Goal: Task Accomplishment & Management: Manage account settings

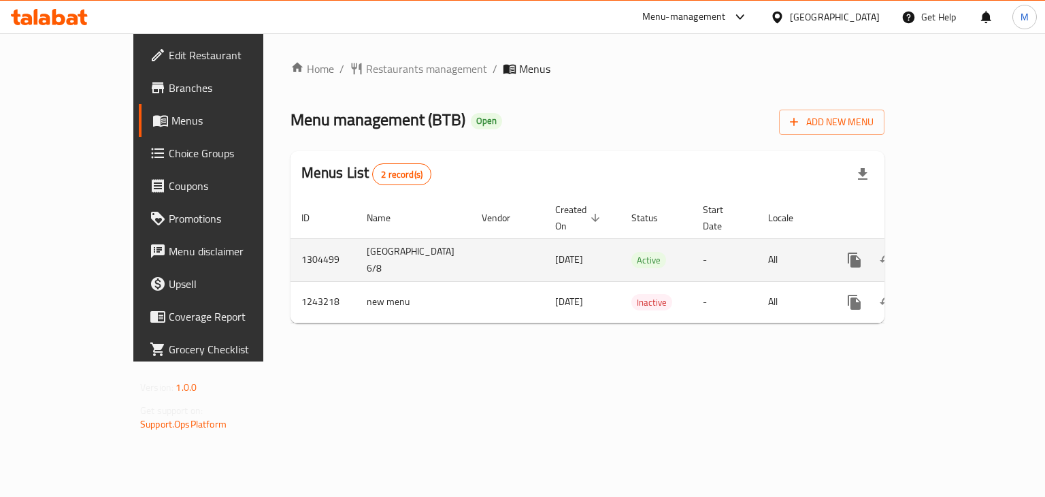
click at [961, 252] on icon "enhanced table" at bounding box center [952, 260] width 16 height 16
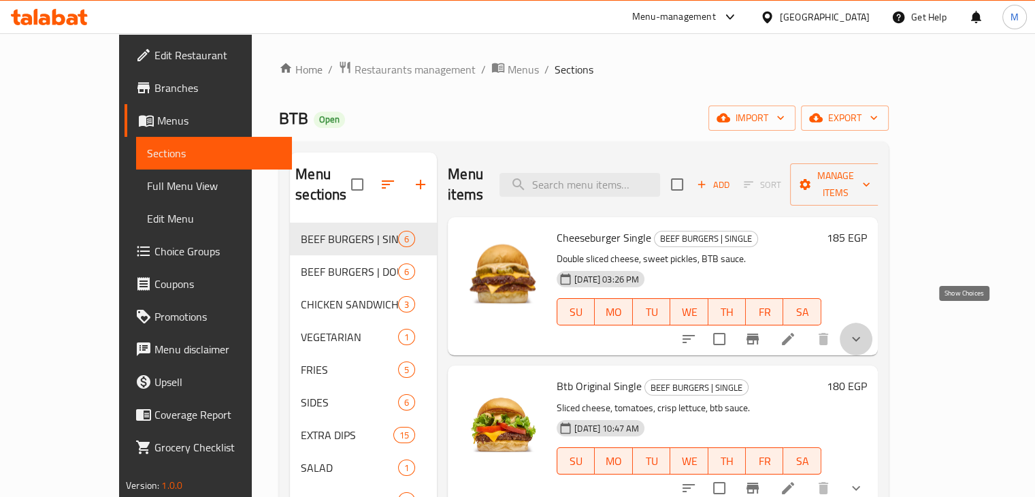
click at [864, 331] on icon "show more" at bounding box center [856, 339] width 16 height 16
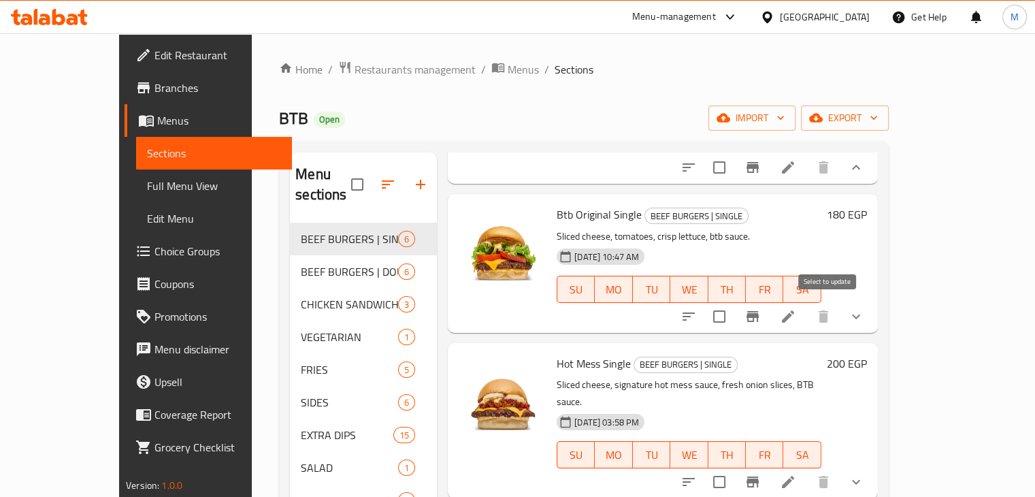
scroll to position [586, 0]
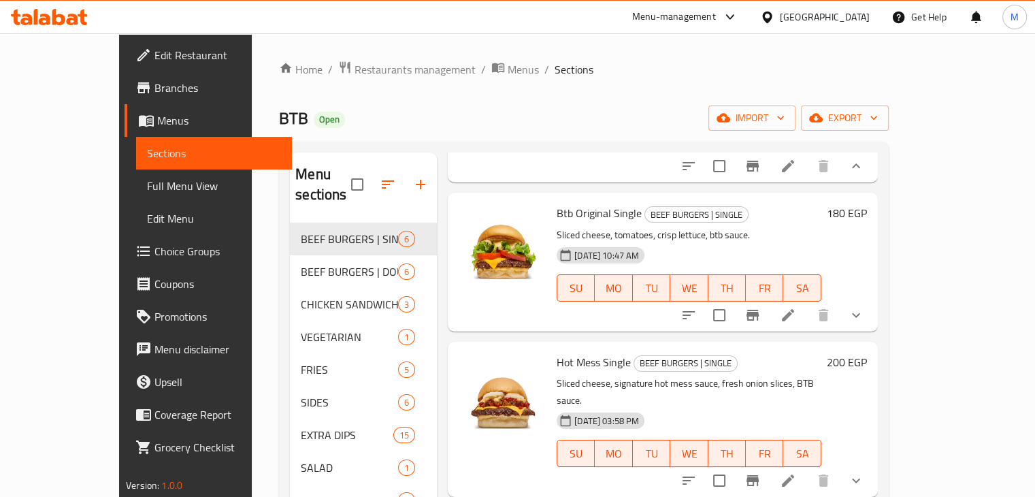
click at [872, 304] on button "show more" at bounding box center [855, 315] width 33 height 33
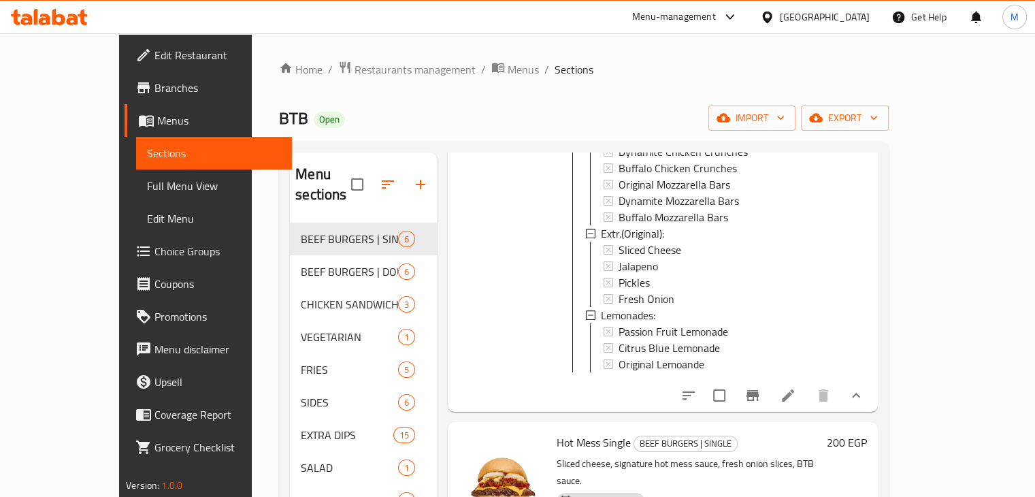
scroll to position [930, 0]
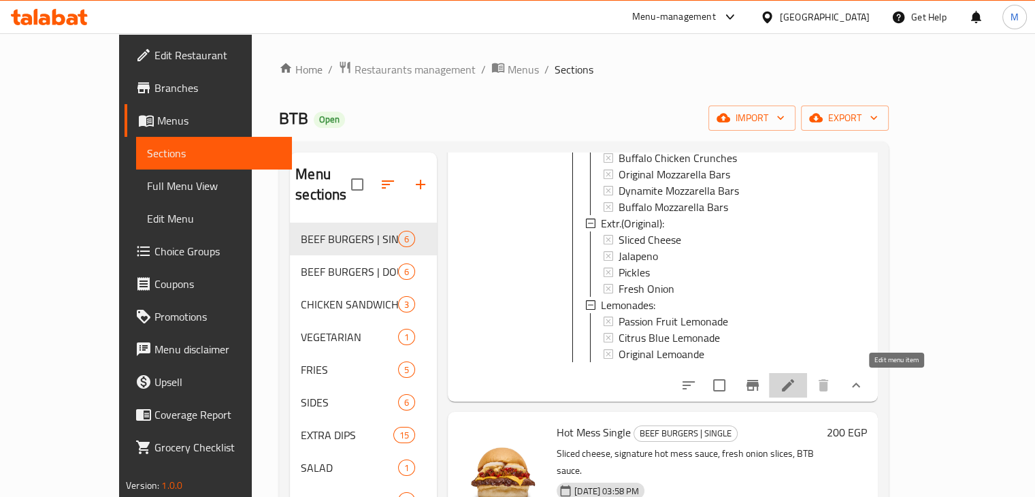
click at [796, 390] on icon at bounding box center [788, 385] width 16 height 16
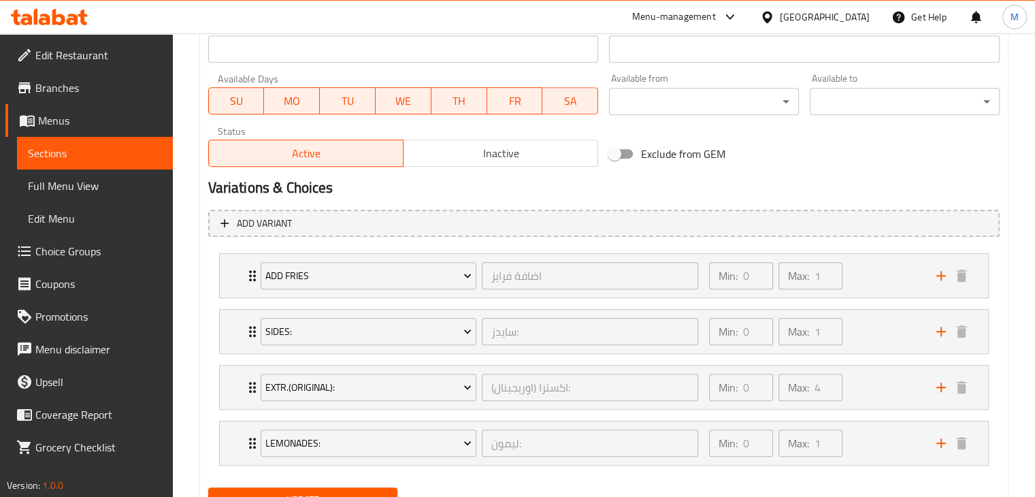
scroll to position [673, 0]
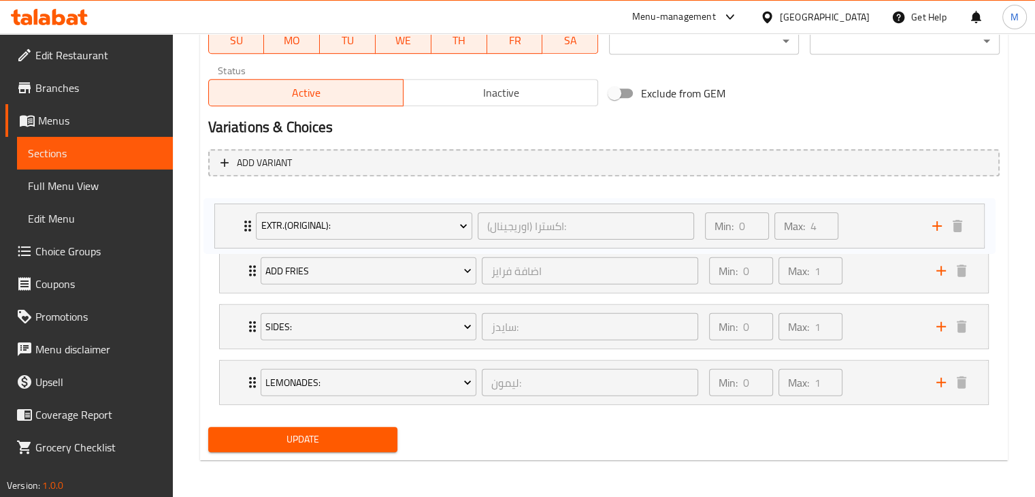
drag, startPoint x: 885, startPoint y: 316, endPoint x: 882, endPoint y: 208, distance: 107.5
click at [882, 208] on div "Add Fries اضافة فرايز ​ Min: 0 ​ Max: 1 ​ Original Fries (ID: 2269130011) 85 EG…" at bounding box center [603, 298] width 791 height 223
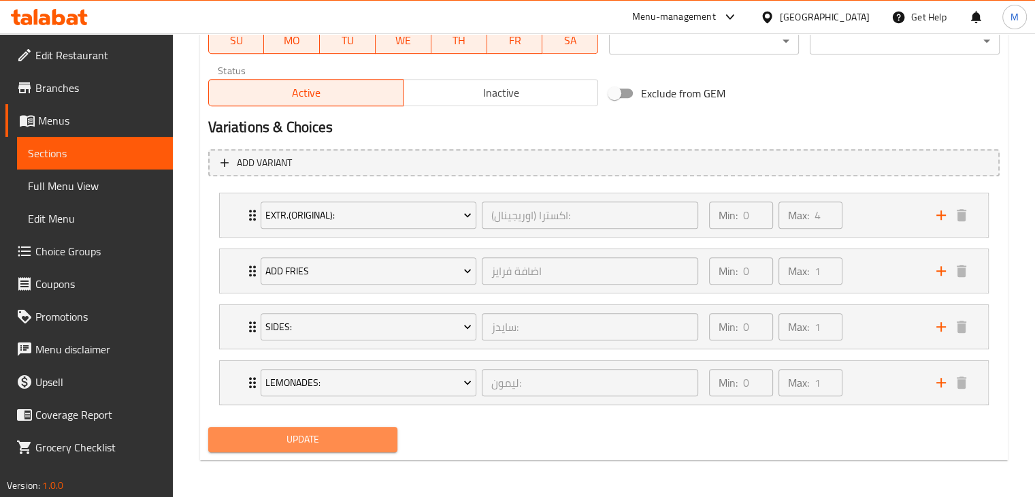
click at [330, 444] on span "Update" at bounding box center [303, 439] width 168 height 17
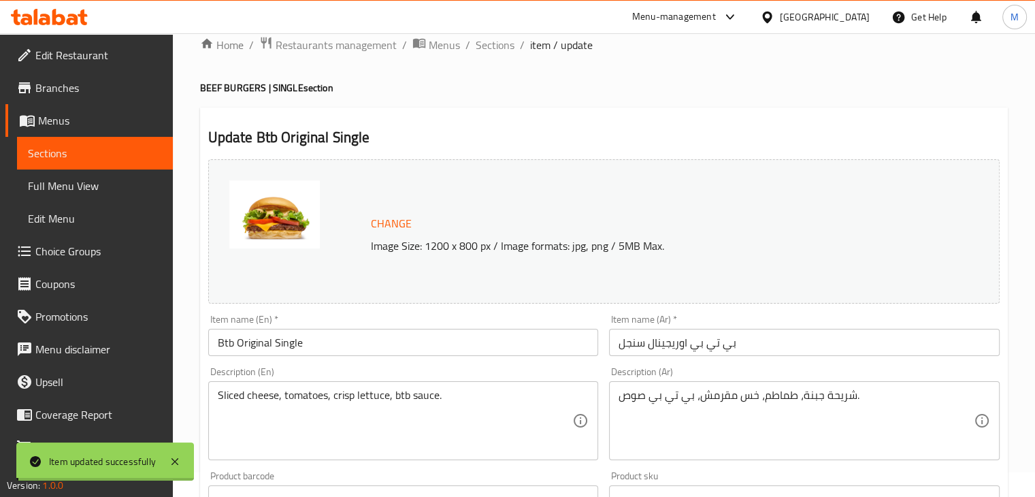
scroll to position [0, 0]
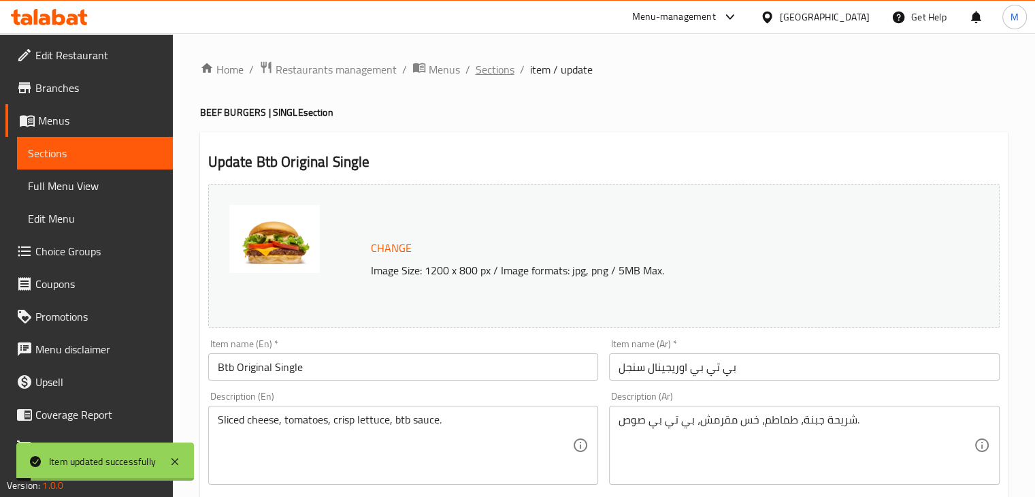
click at [493, 71] on span "Sections" at bounding box center [495, 69] width 39 height 16
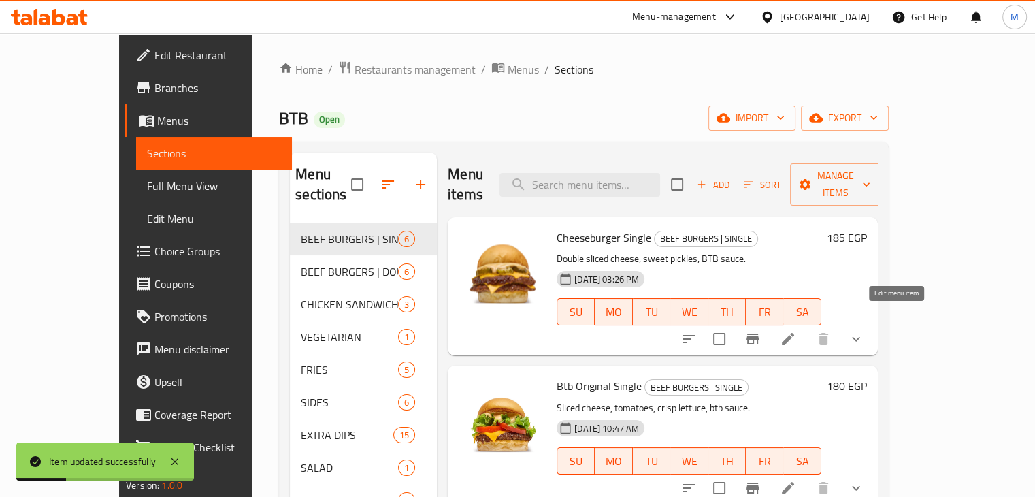
click at [796, 331] on icon at bounding box center [788, 339] width 16 height 16
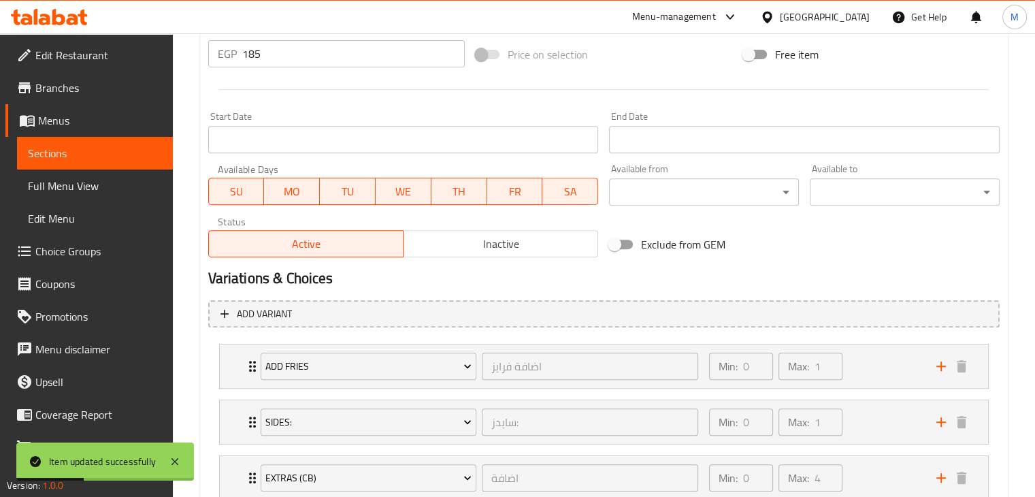
scroll to position [673, 0]
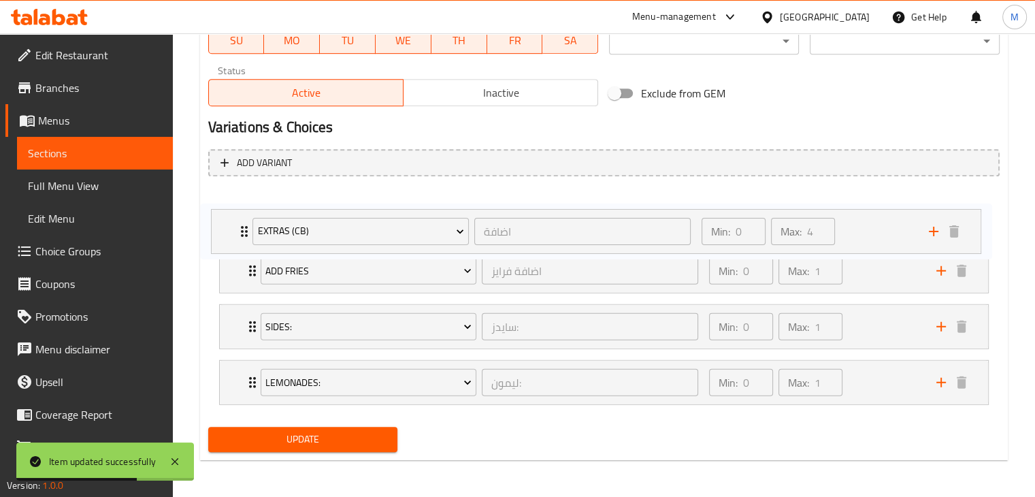
drag, startPoint x: 886, startPoint y: 321, endPoint x: 881, endPoint y: 210, distance: 111.0
click at [881, 210] on div "Add Fries اضافة فرايز ​ Min: 0 ​ Max: 1 ​ Original Fries (ID: 2269130011) 85 EG…" at bounding box center [603, 298] width 791 height 223
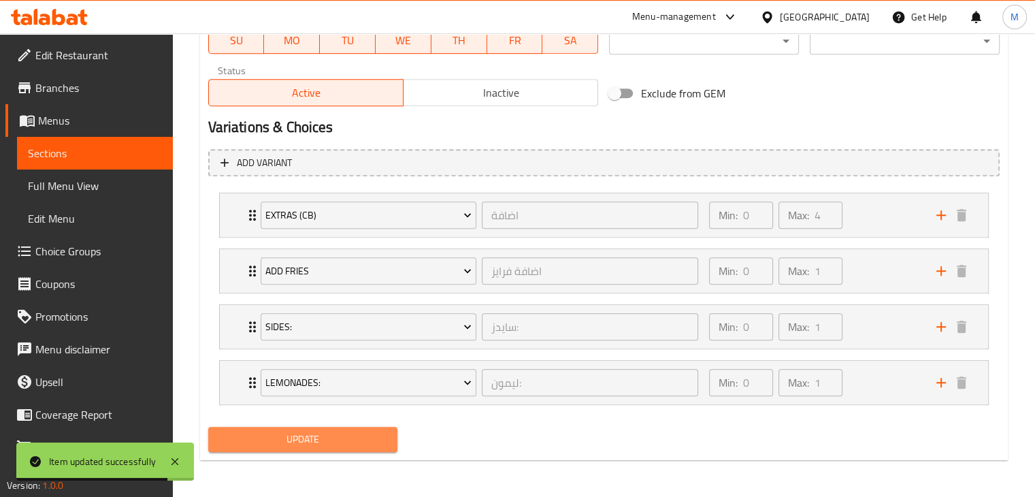
click at [367, 435] on span "Update" at bounding box center [303, 439] width 168 height 17
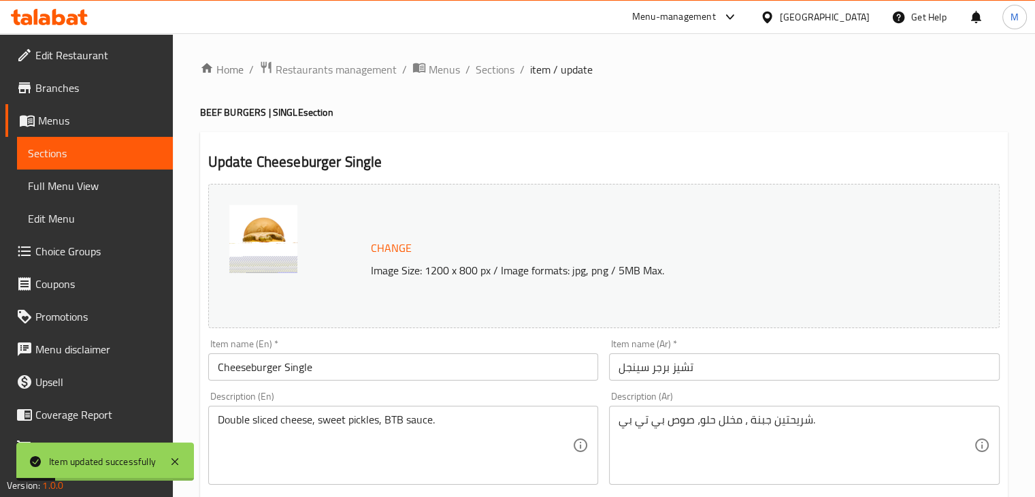
scroll to position [0, 0]
click at [495, 74] on span "Sections" at bounding box center [495, 69] width 39 height 16
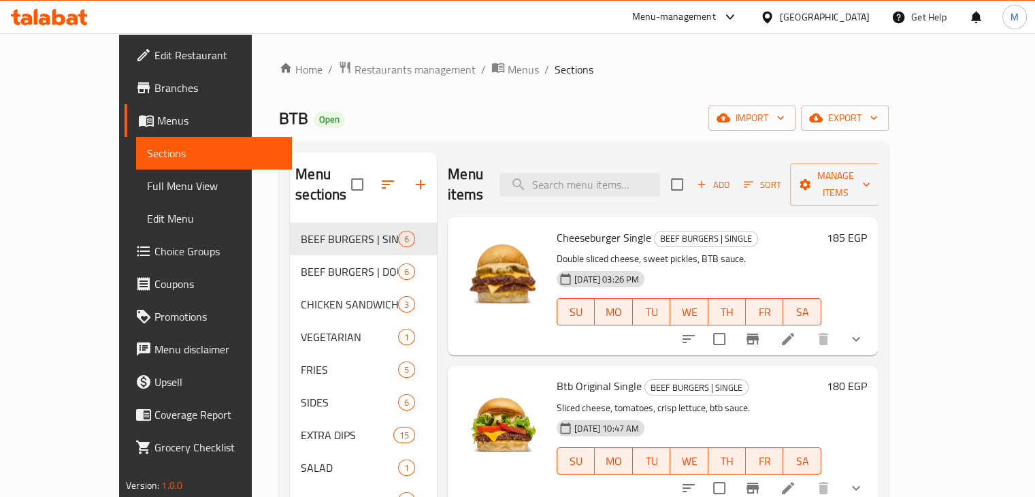
click at [30, 14] on icon at bounding box center [49, 17] width 77 height 16
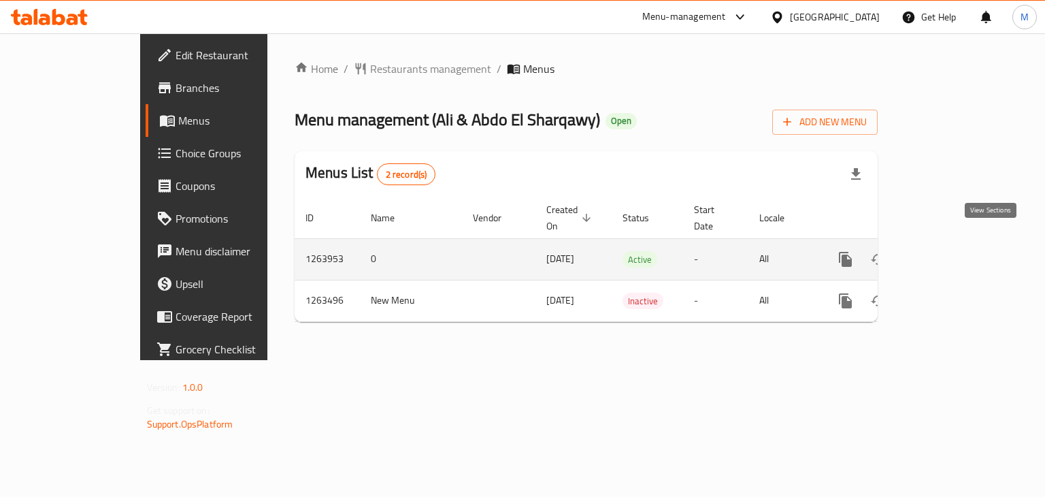
click at [952, 251] on icon "enhanced table" at bounding box center [943, 259] width 16 height 16
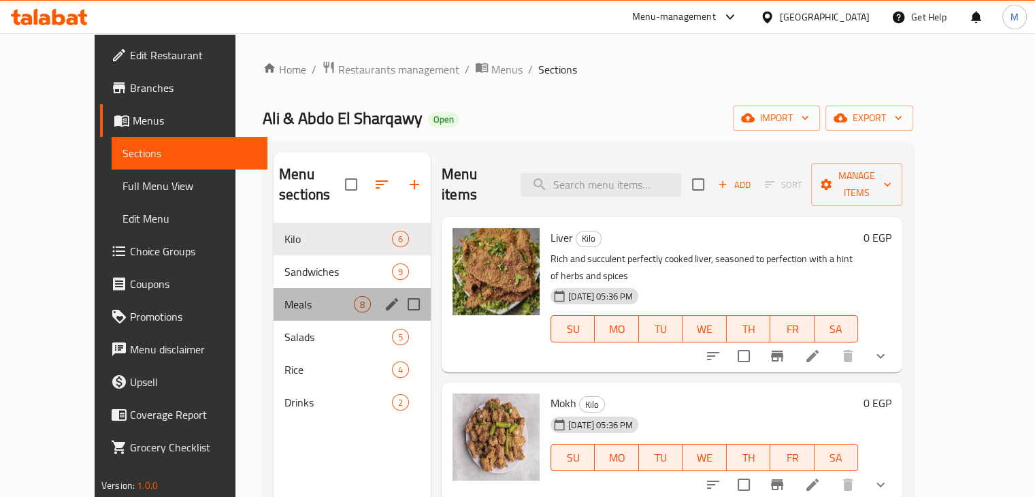
click at [310, 296] on span "Meals" at bounding box center [318, 304] width 69 height 16
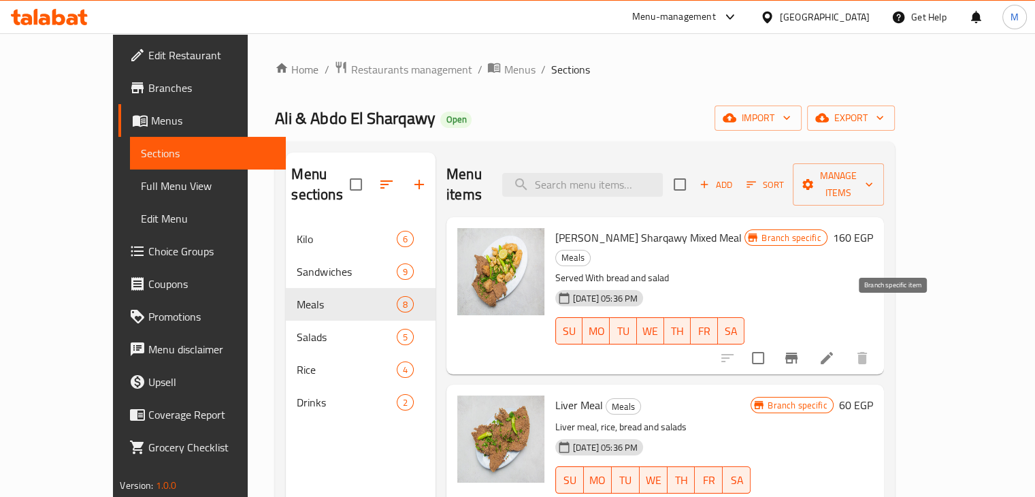
click at [797, 352] on icon "Branch-specific-item" at bounding box center [791, 357] width 12 height 11
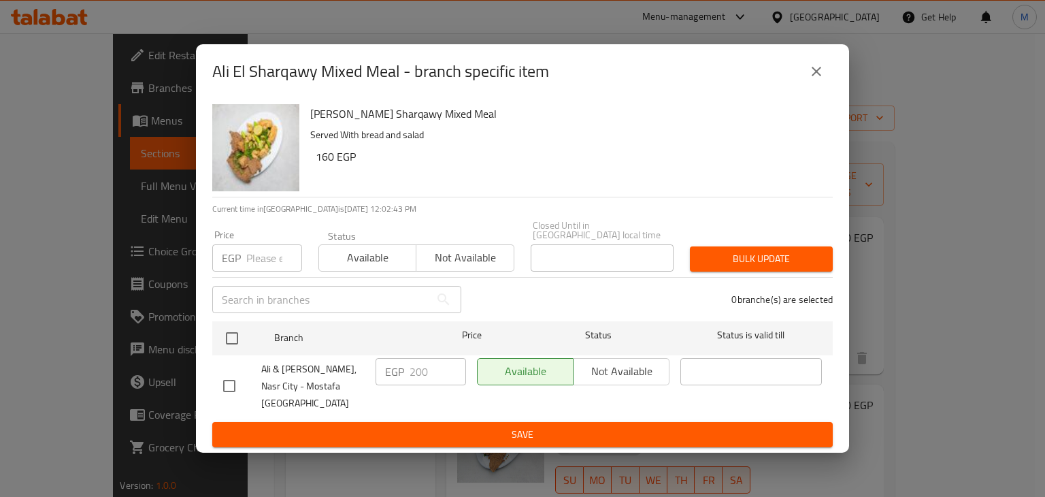
click at [805, 76] on button "close" at bounding box center [816, 71] width 33 height 33
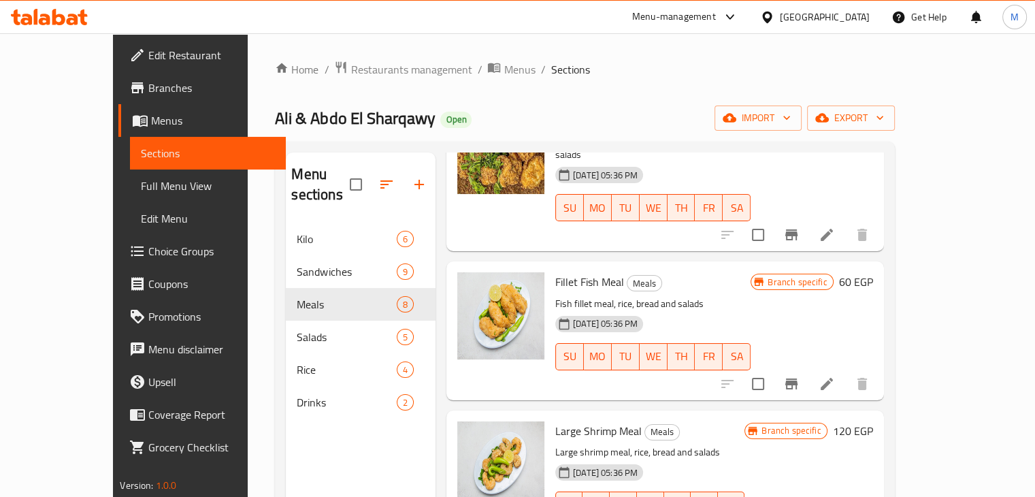
scroll to position [438, 0]
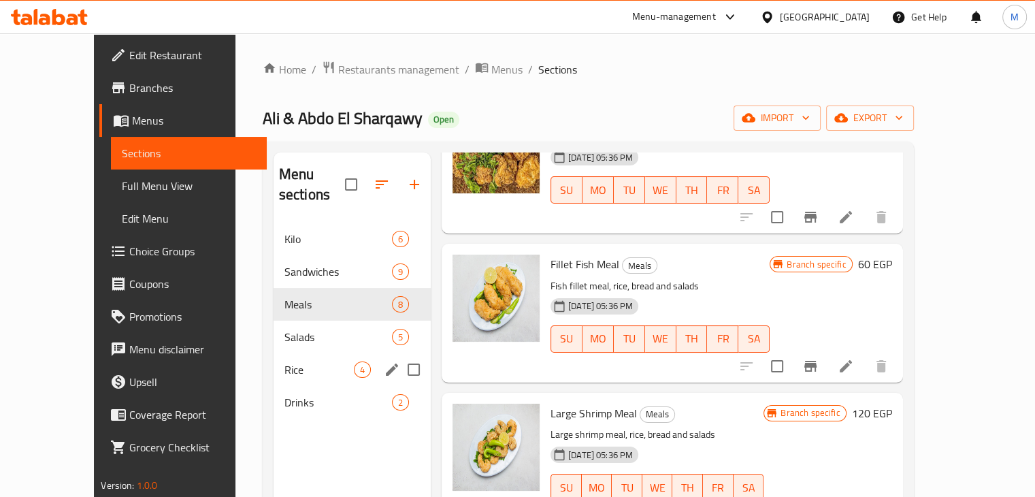
click at [284, 361] on span "Rice" at bounding box center [318, 369] width 69 height 16
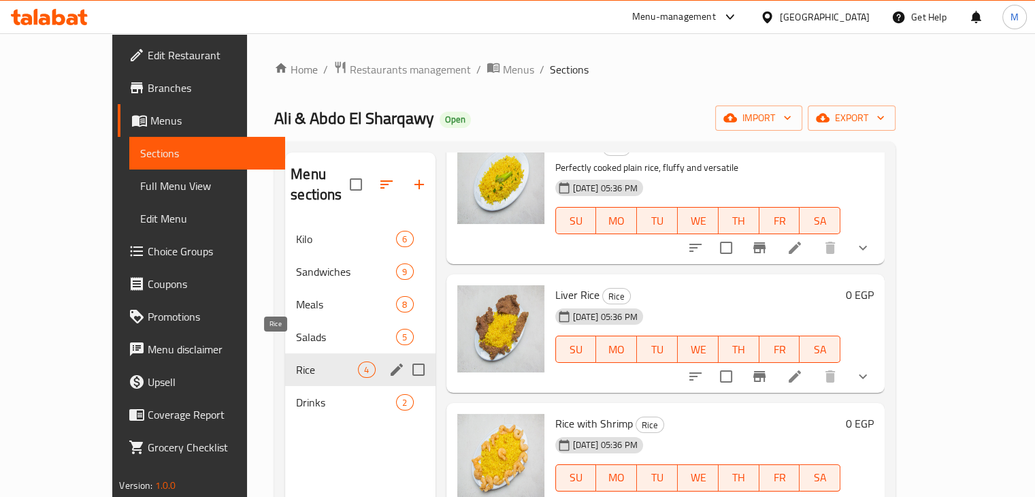
scroll to position [71, 0]
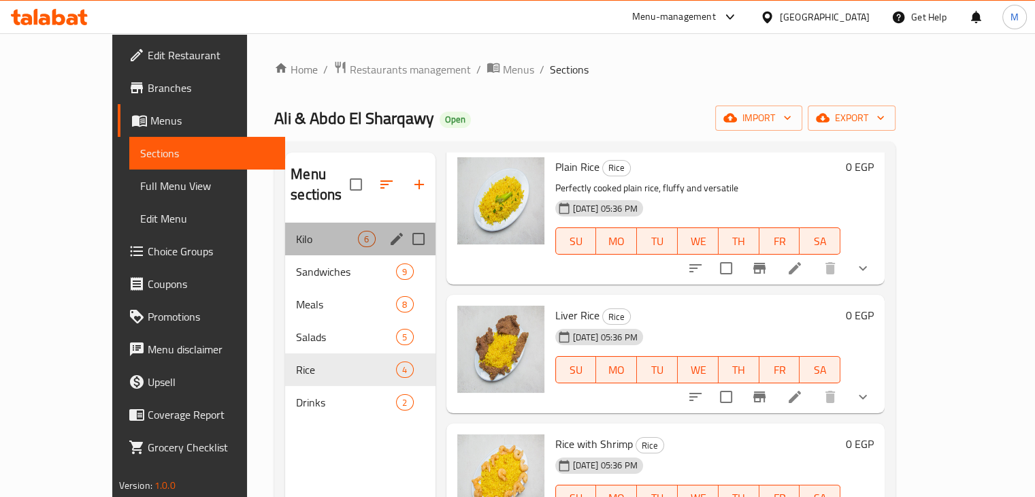
click at [285, 228] on div "Kilo 6" at bounding box center [360, 238] width 150 height 33
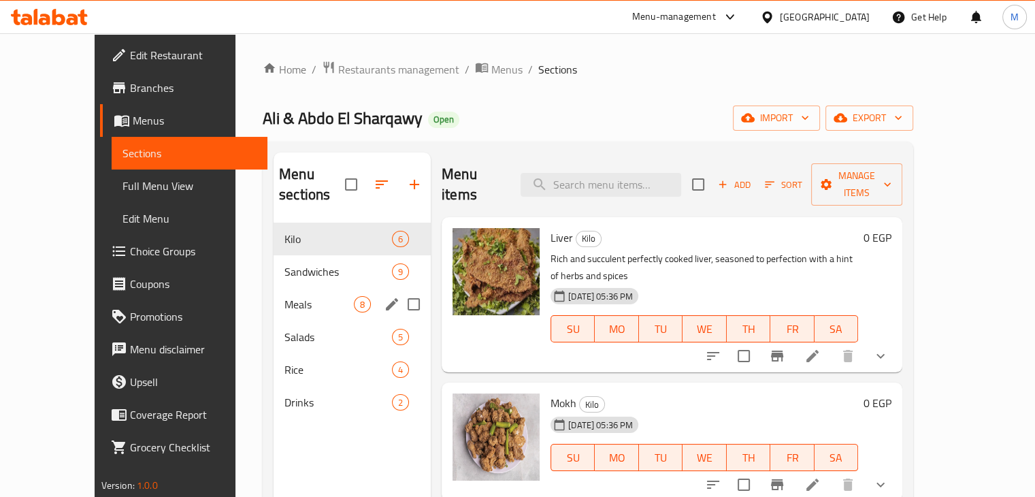
click at [284, 296] on span "Meals" at bounding box center [318, 304] width 69 height 16
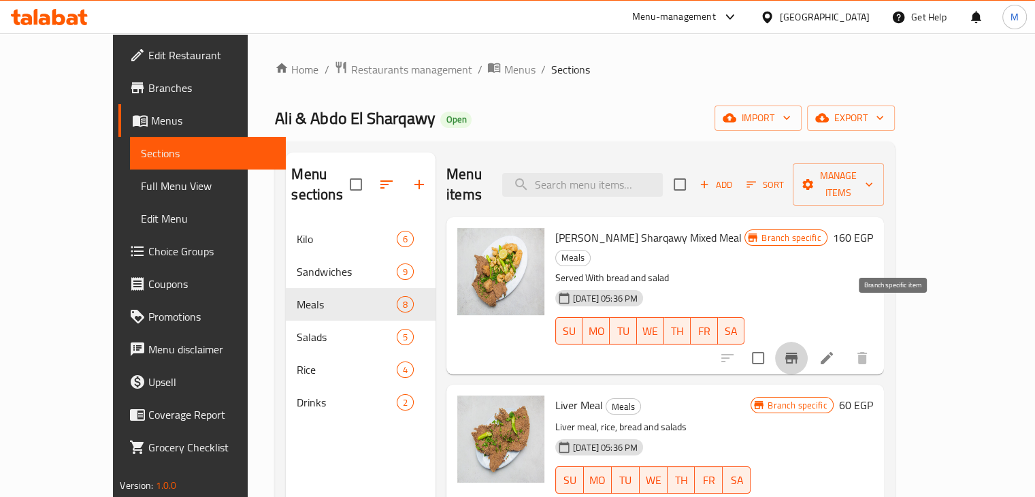
click at [808, 342] on button "Branch-specific-item" at bounding box center [791, 358] width 33 height 33
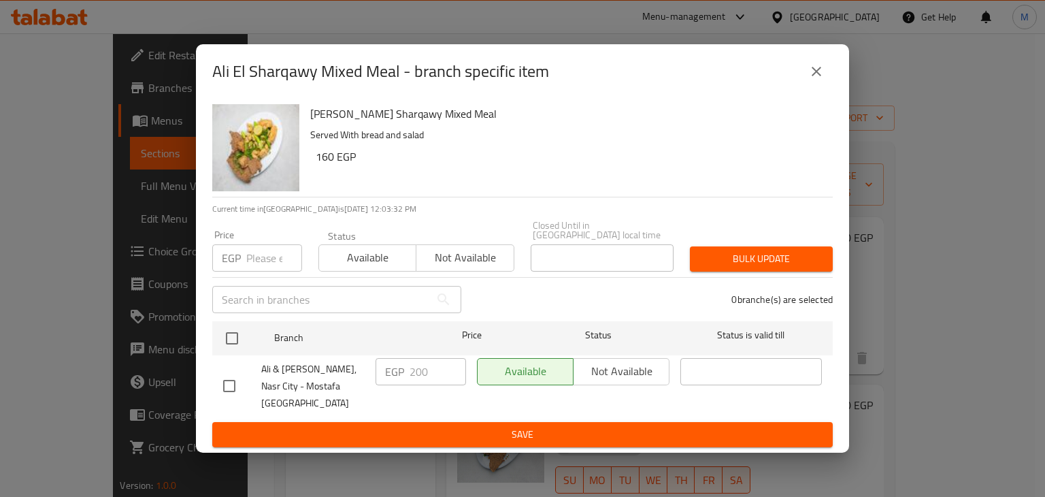
click at [254, 251] on input "number" at bounding box center [274, 257] width 56 height 27
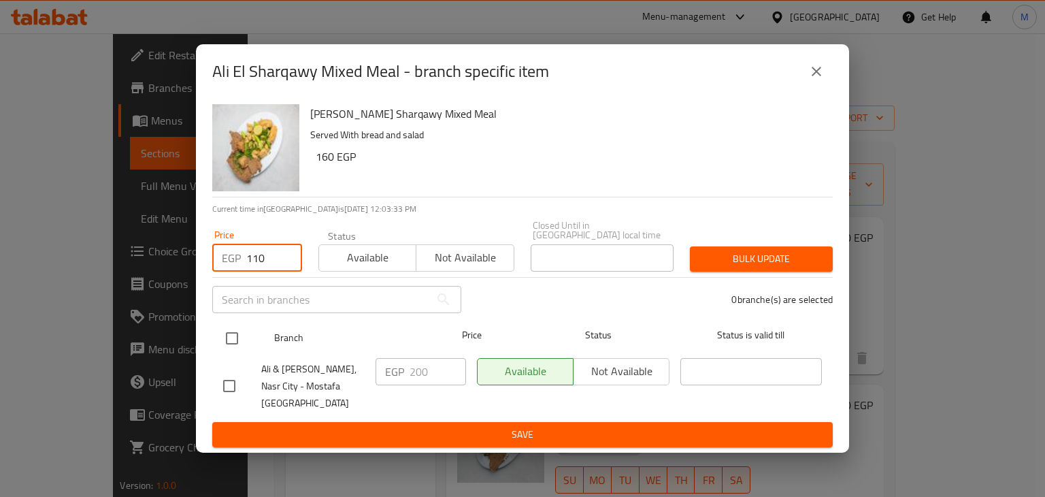
type input "110"
click at [226, 332] on input "checkbox" at bounding box center [232, 338] width 29 height 29
checkbox input "true"
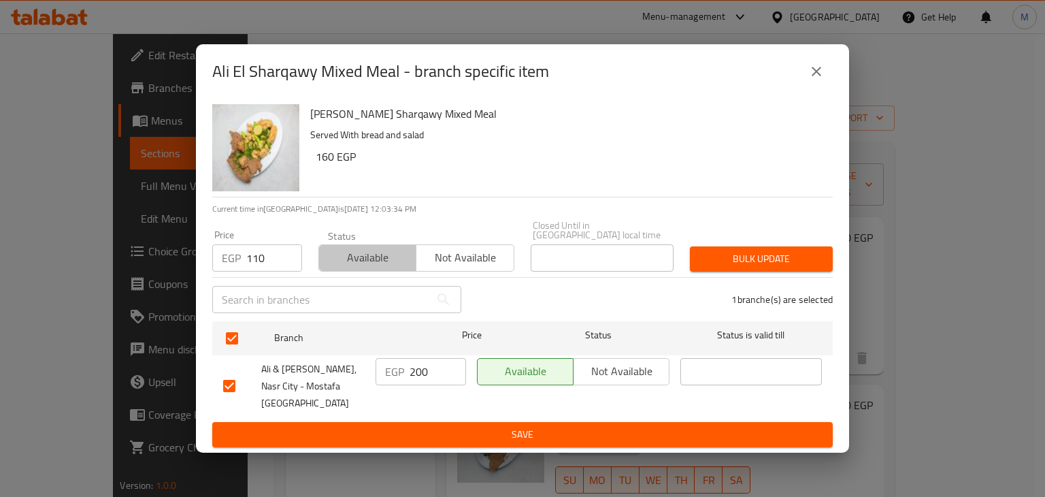
click at [387, 248] on span "Available" at bounding box center [368, 258] width 86 height 20
click at [735, 250] on span "Bulk update" at bounding box center [761, 258] width 121 height 17
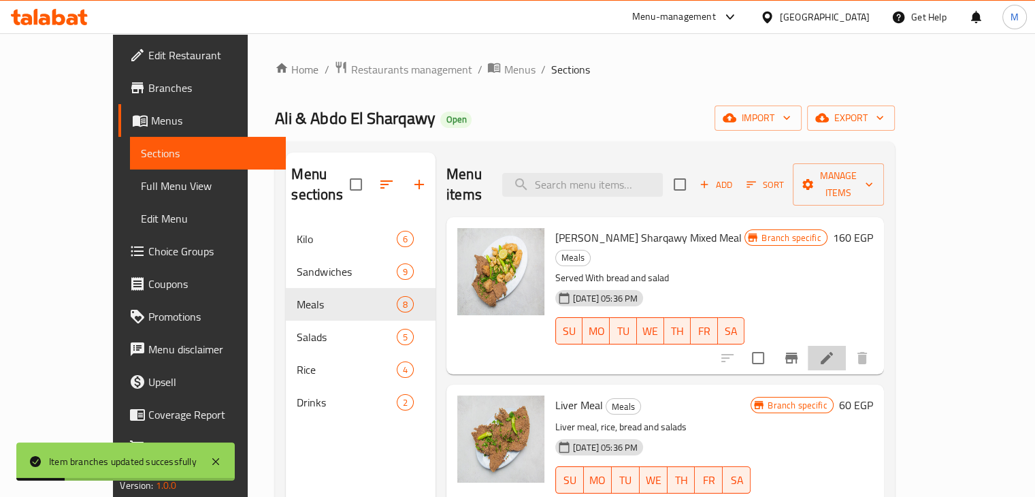
click at [846, 346] on li at bounding box center [827, 358] width 38 height 24
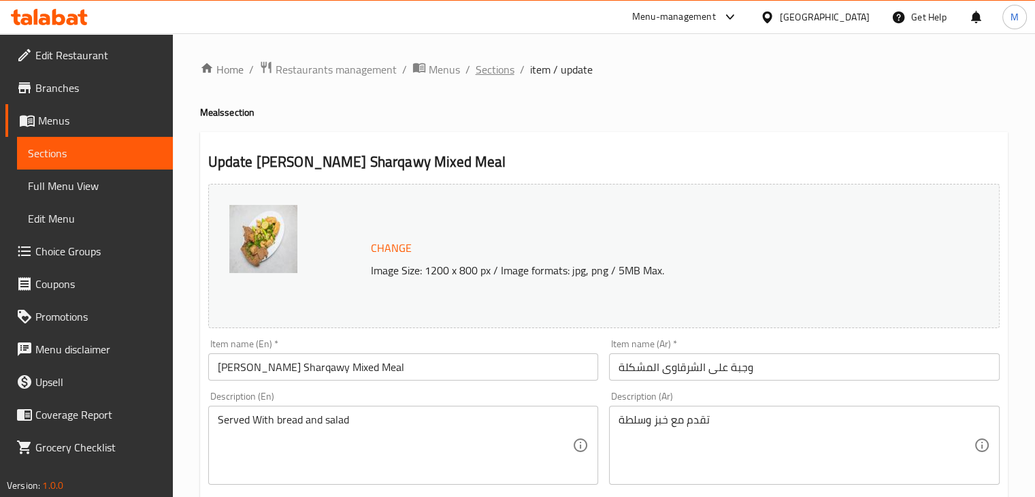
click at [495, 63] on span "Sections" at bounding box center [495, 69] width 39 height 16
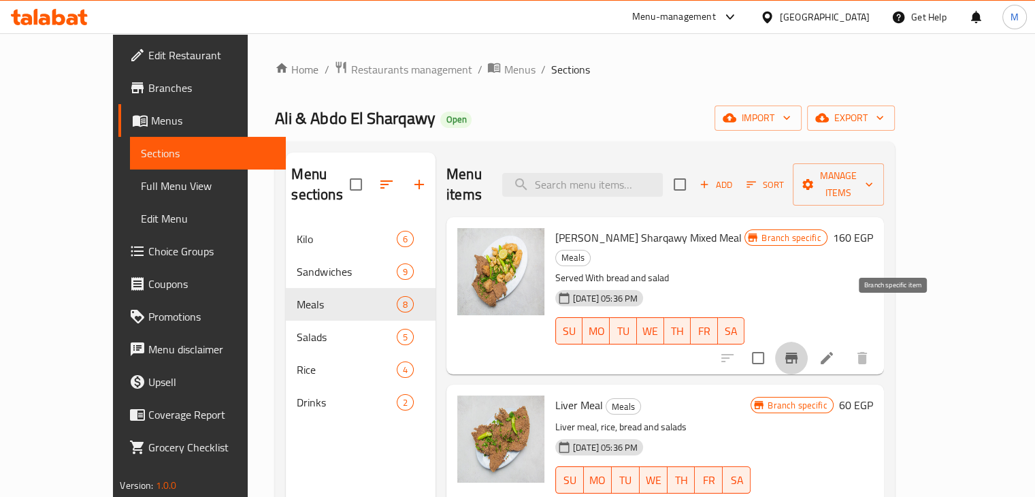
click at [808, 342] on button "Branch-specific-item" at bounding box center [791, 358] width 33 height 33
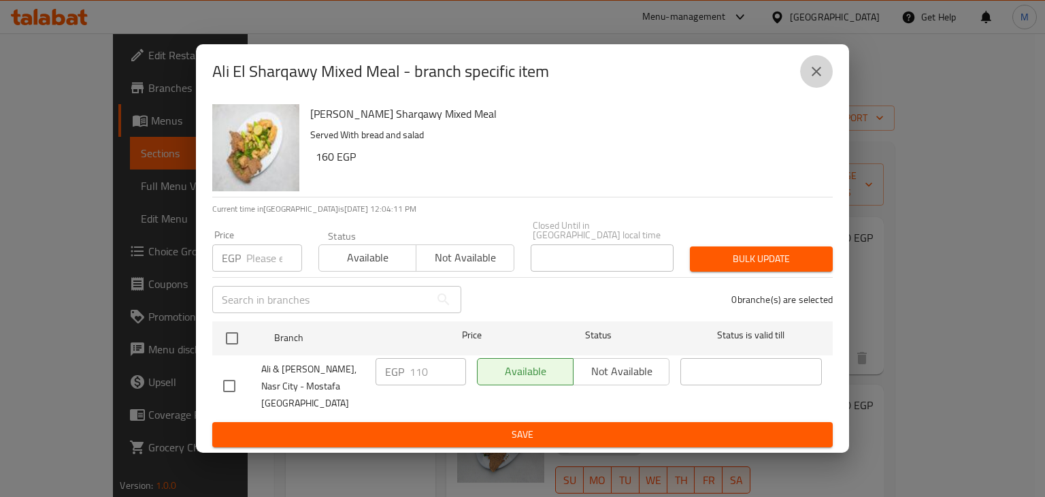
click at [812, 85] on button "close" at bounding box center [816, 71] width 33 height 33
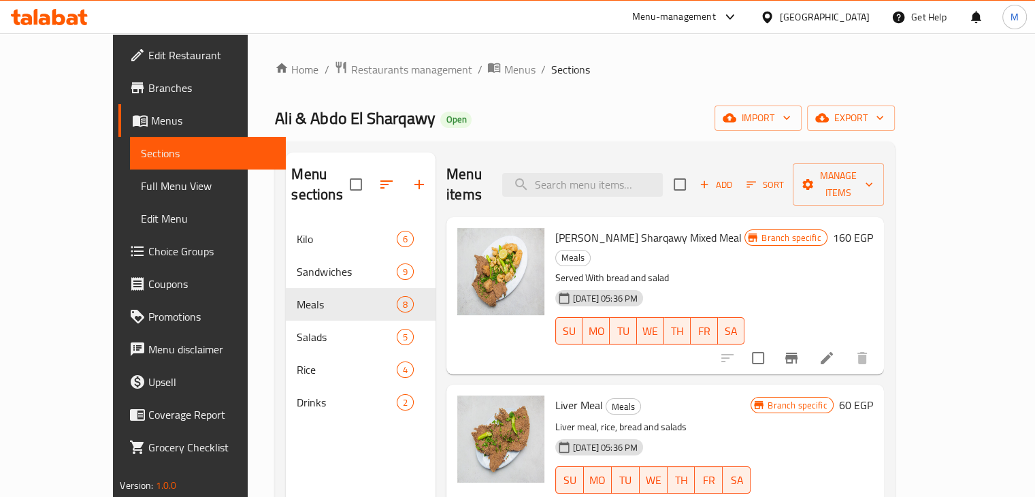
click at [86, 21] on icon at bounding box center [49, 17] width 77 height 16
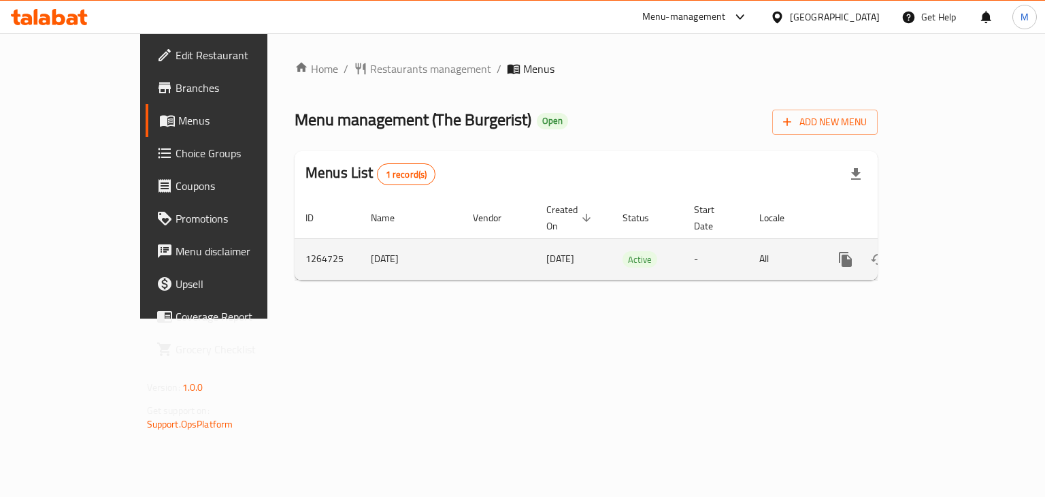
click at [950, 253] on icon "enhanced table" at bounding box center [943, 259] width 12 height 12
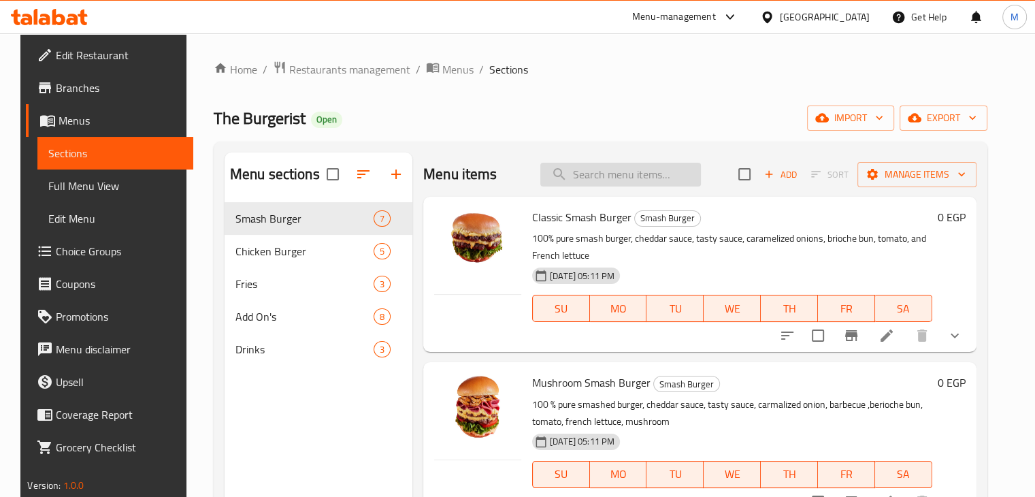
click at [593, 174] on input "search" at bounding box center [620, 175] width 161 height 24
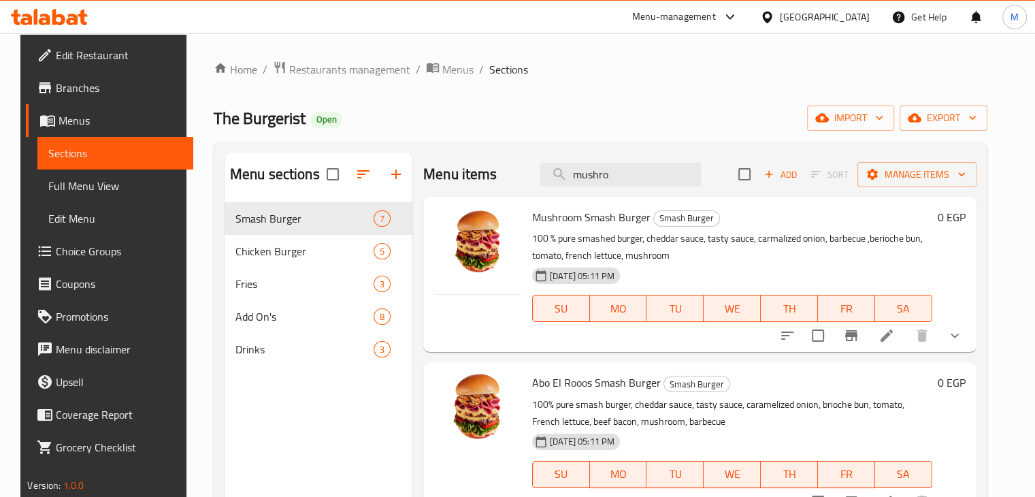
type input "mushro"
click at [963, 331] on icon "show more" at bounding box center [954, 335] width 16 height 16
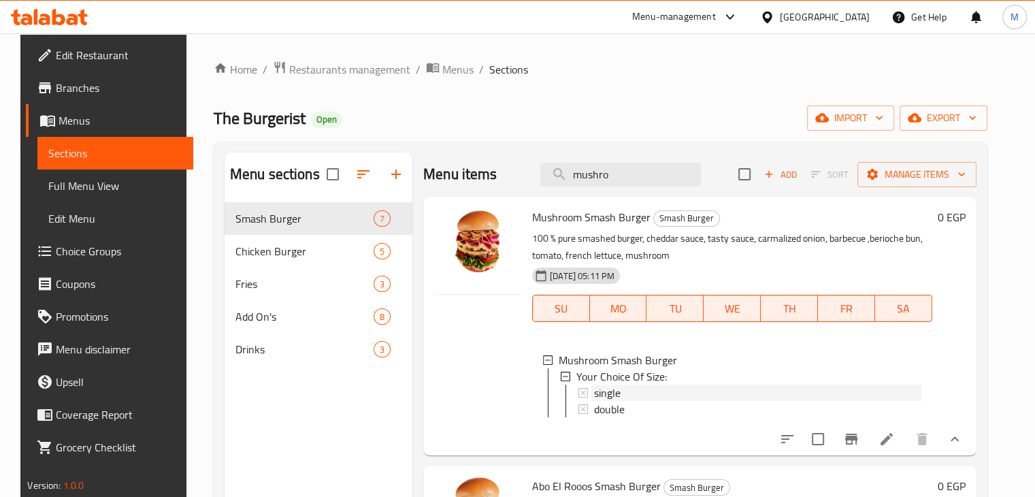
click at [661, 398] on div "single" at bounding box center [757, 392] width 327 height 16
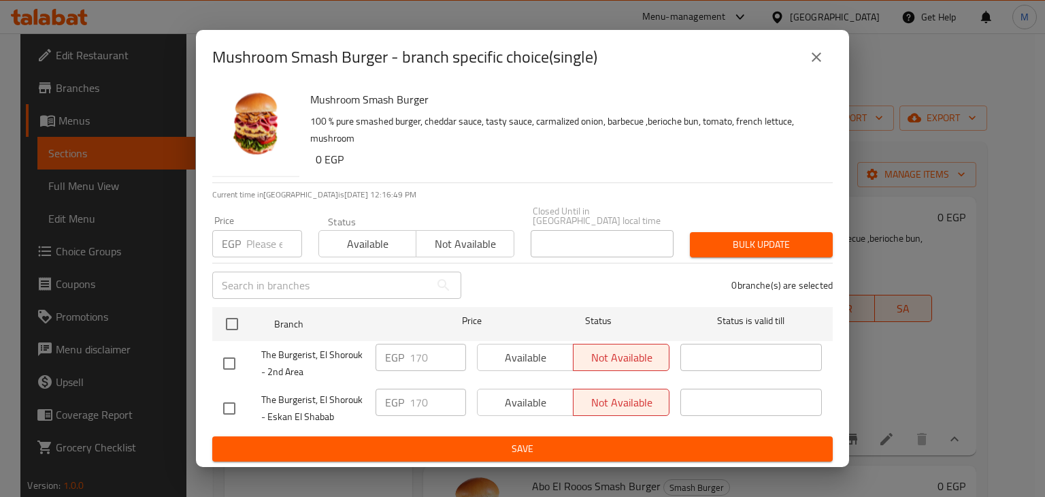
click at [821, 71] on button "close" at bounding box center [816, 57] width 33 height 33
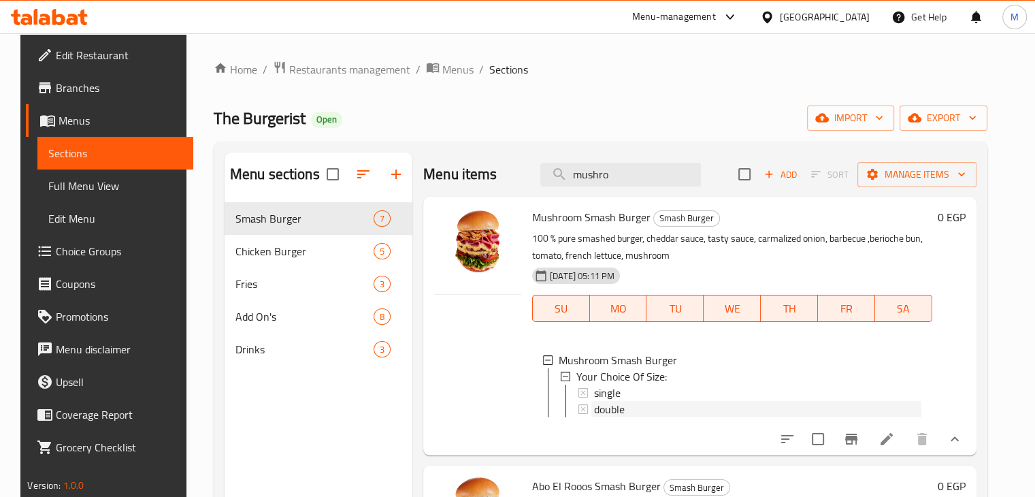
click at [602, 409] on span "double" at bounding box center [609, 409] width 31 height 16
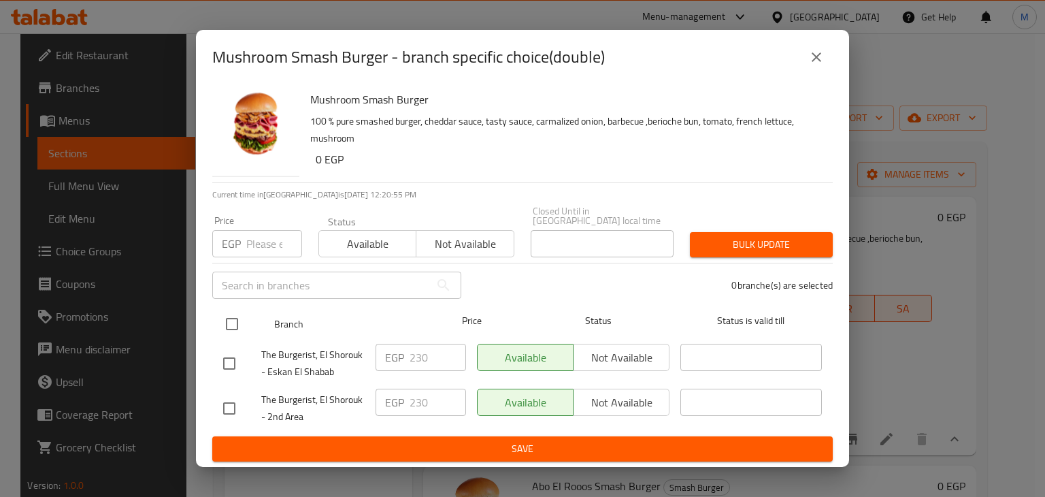
click at [232, 328] on input "checkbox" at bounding box center [232, 324] width 29 height 29
checkbox input "true"
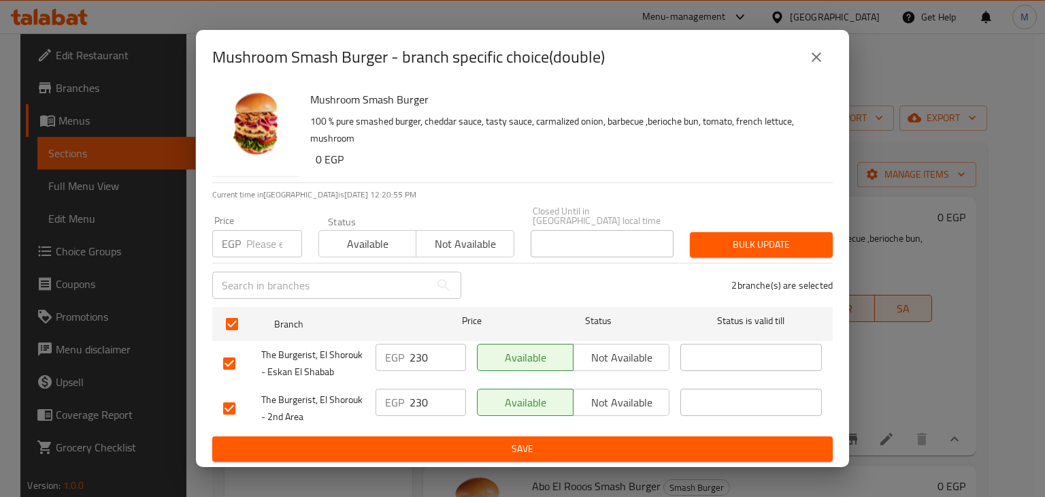
click at [252, 242] on input "number" at bounding box center [274, 243] width 56 height 27
type input "200"
click at [386, 237] on span "Available" at bounding box center [368, 244] width 86 height 20
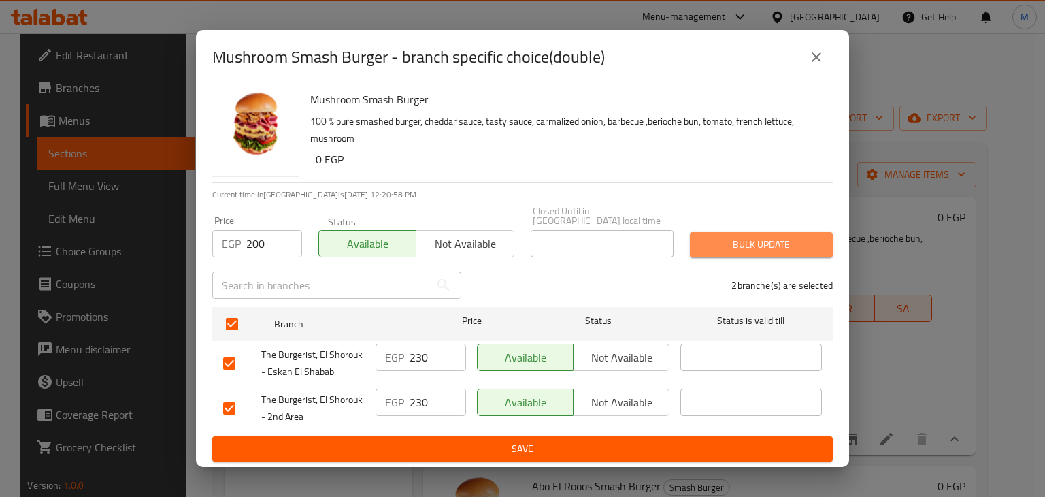
click at [737, 245] on span "Bulk update" at bounding box center [761, 244] width 121 height 17
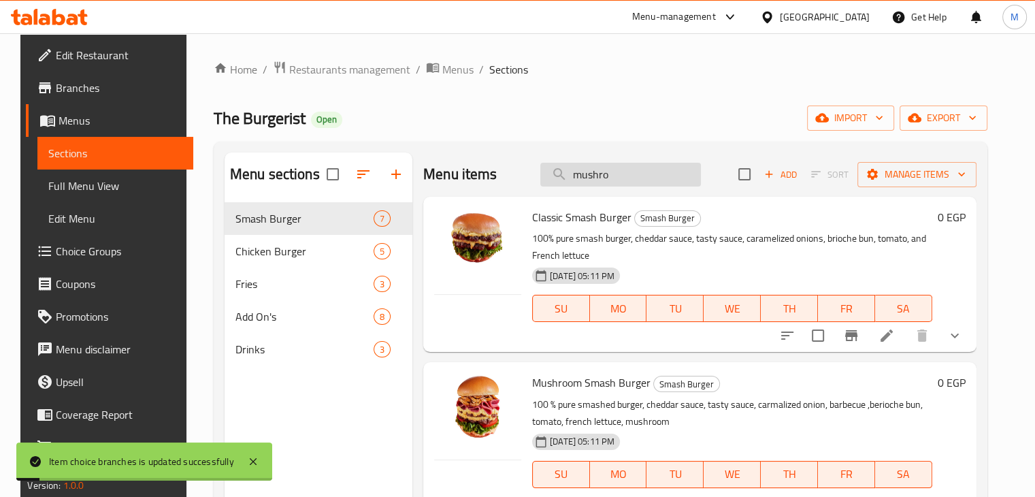
click at [648, 176] on input "mushro" at bounding box center [620, 175] width 161 height 24
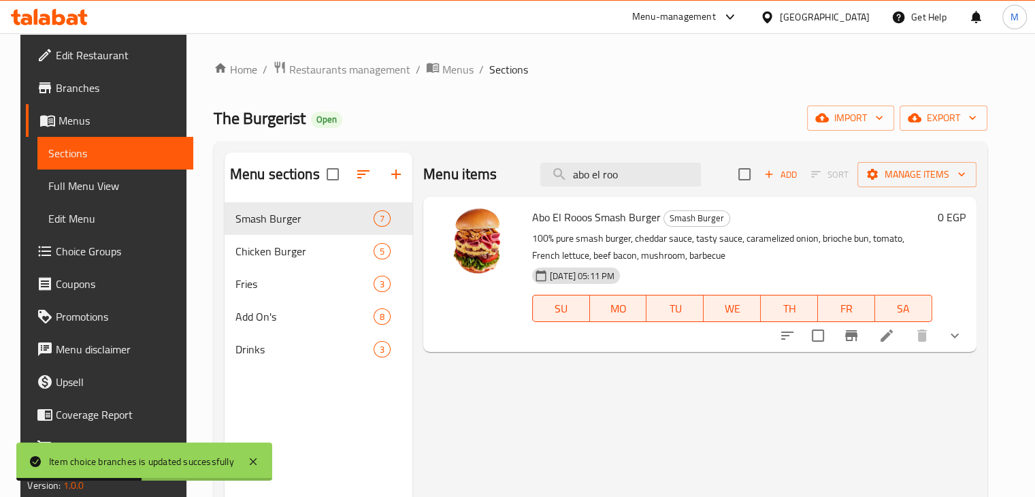
type input "abo el roo"
click at [963, 331] on icon "show more" at bounding box center [954, 335] width 16 height 16
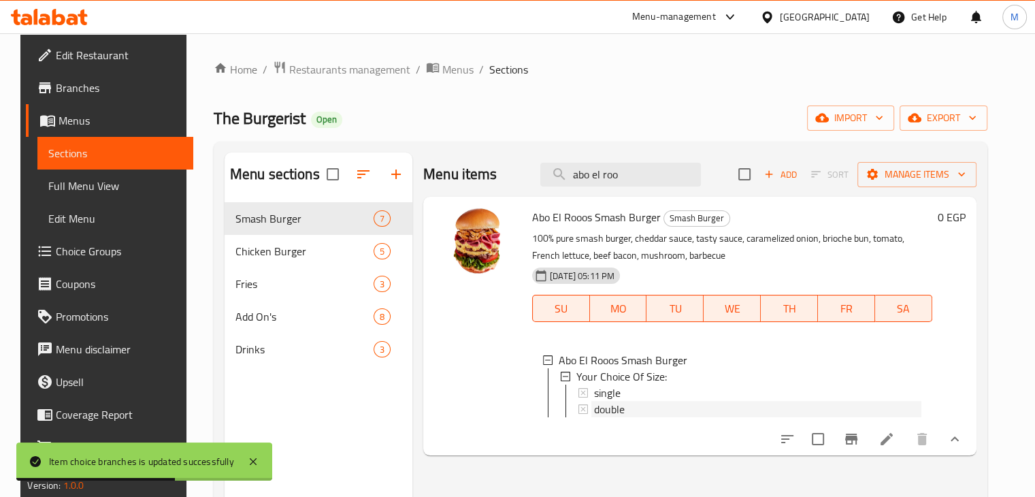
click at [594, 408] on span "double" at bounding box center [609, 409] width 31 height 16
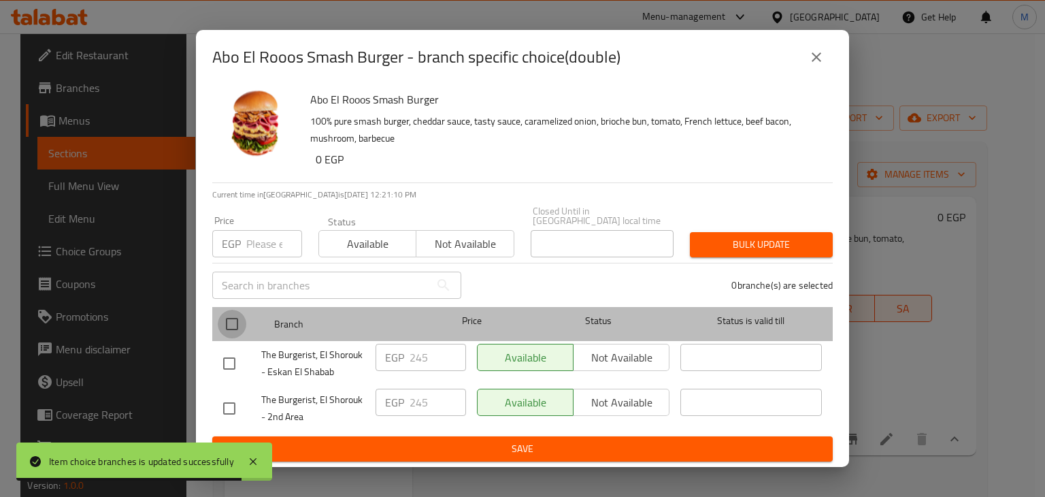
click at [237, 321] on input "checkbox" at bounding box center [232, 324] width 29 height 29
checkbox input "true"
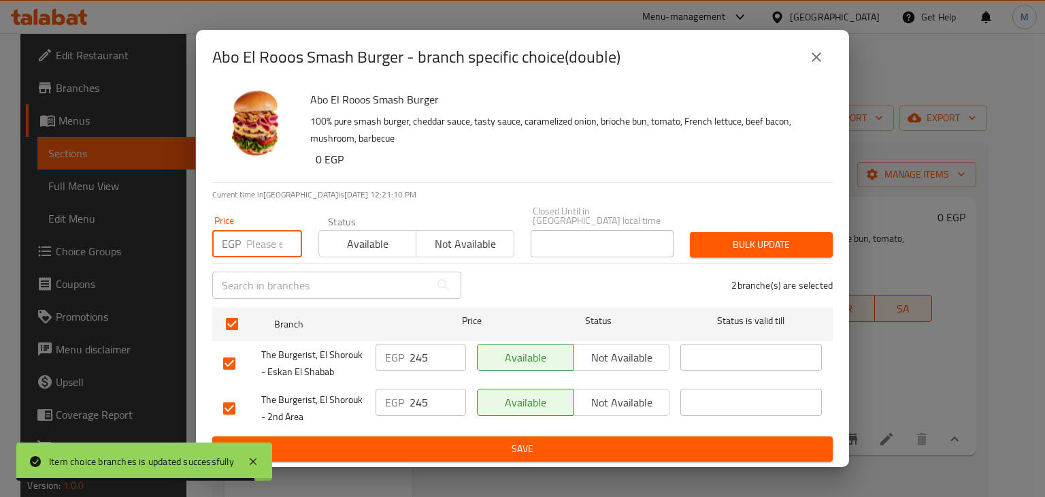
click at [259, 230] on input "number" at bounding box center [274, 243] width 56 height 27
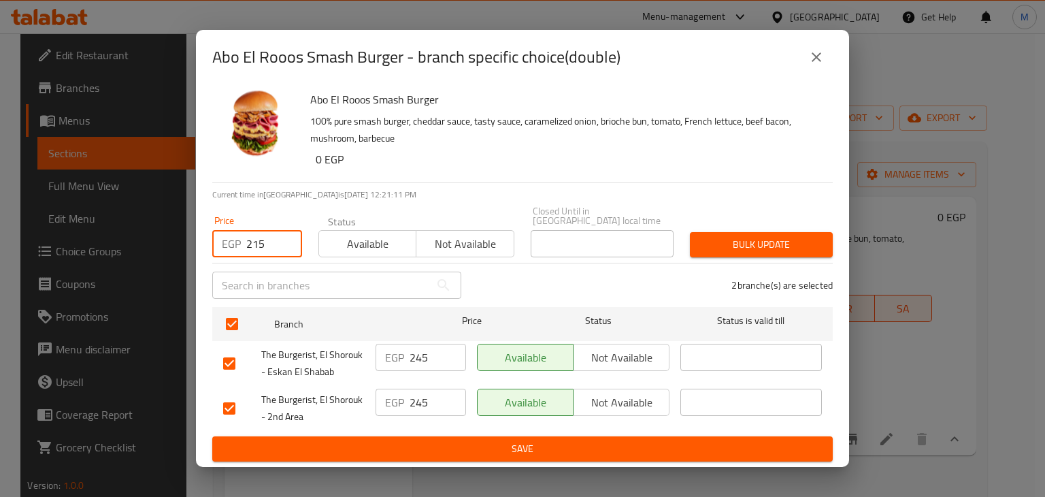
type input "215"
click at [325, 235] on span "Available" at bounding box center [368, 244] width 86 height 20
click at [701, 242] on span "Bulk update" at bounding box center [761, 244] width 121 height 17
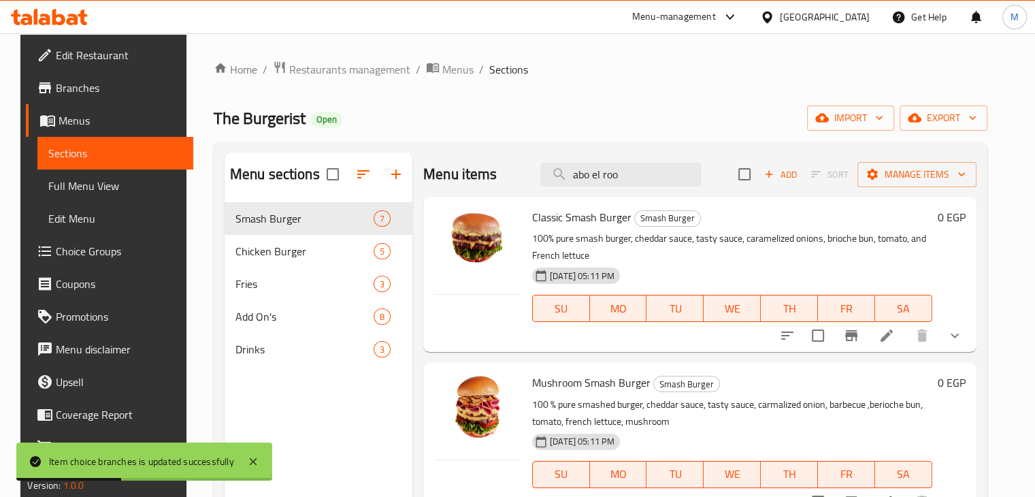
click at [69, 20] on icon at bounding box center [73, 20] width 12 height 12
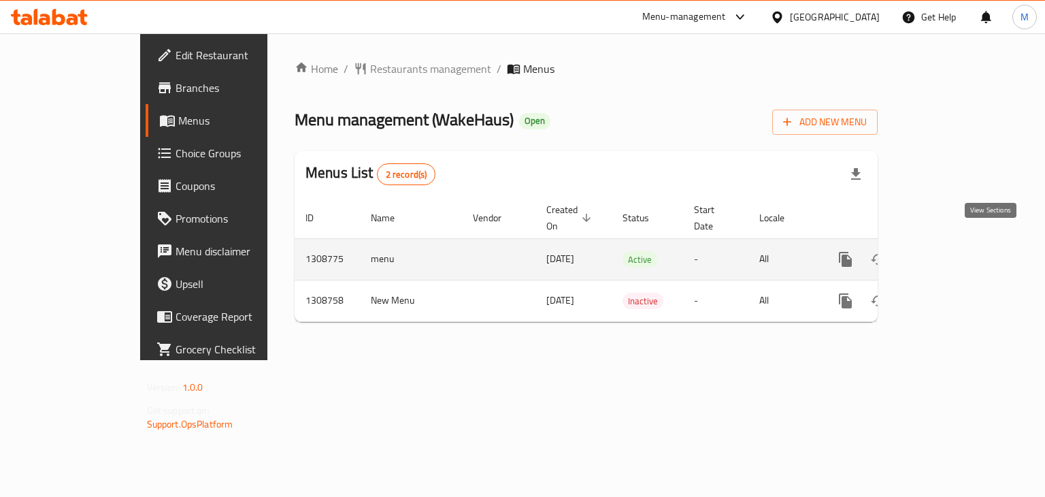
click at [950, 253] on icon "enhanced table" at bounding box center [943, 259] width 12 height 12
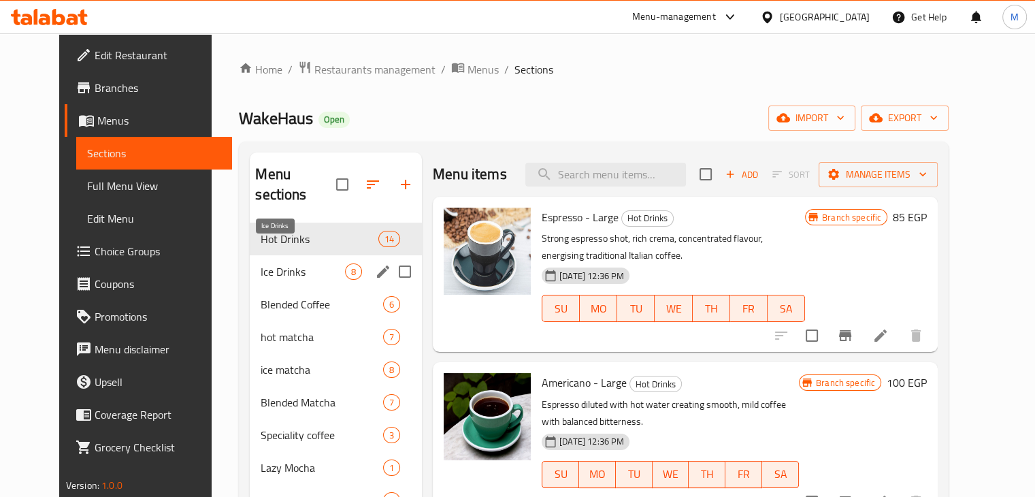
click at [297, 263] on span "Ice Drinks" at bounding box center [303, 271] width 84 height 16
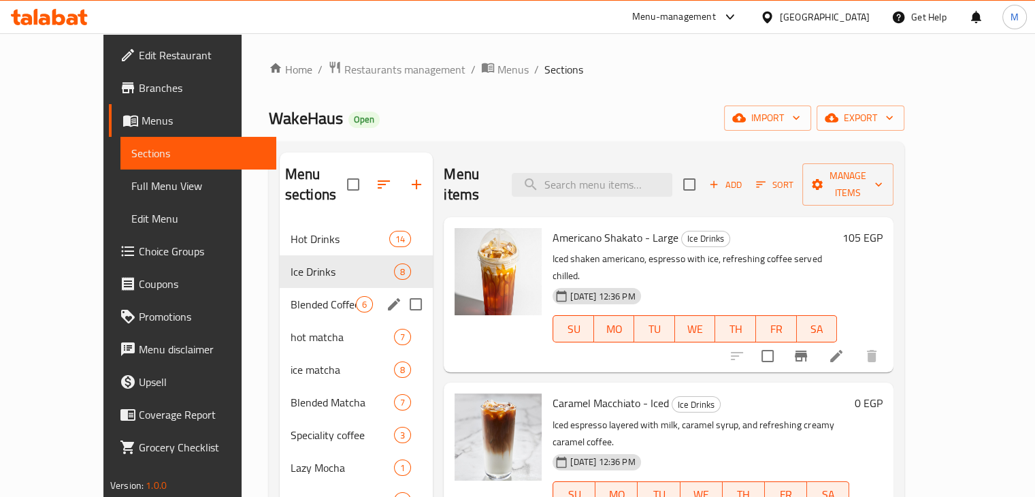
click at [280, 288] on div "Blended Coffee 6" at bounding box center [357, 304] width 154 height 33
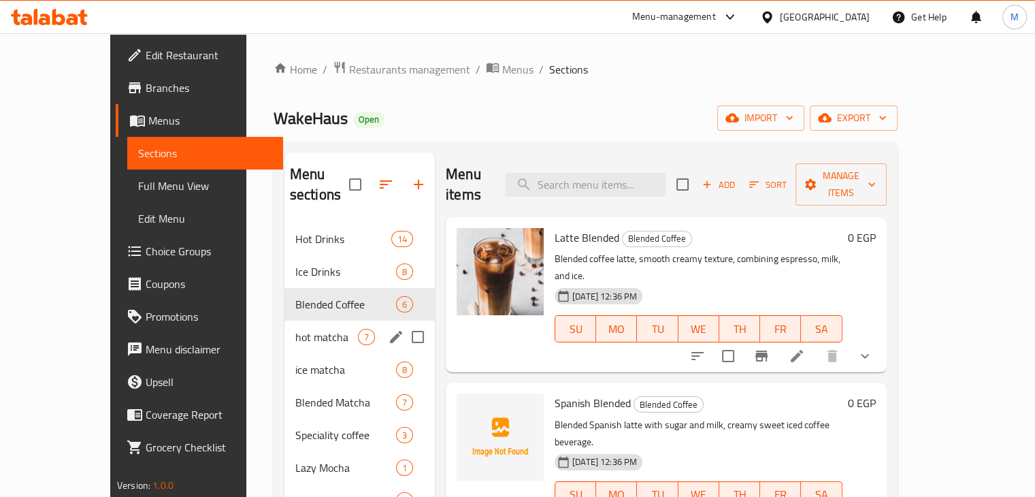
click at [295, 329] on span "hot matcha" at bounding box center [326, 337] width 63 height 16
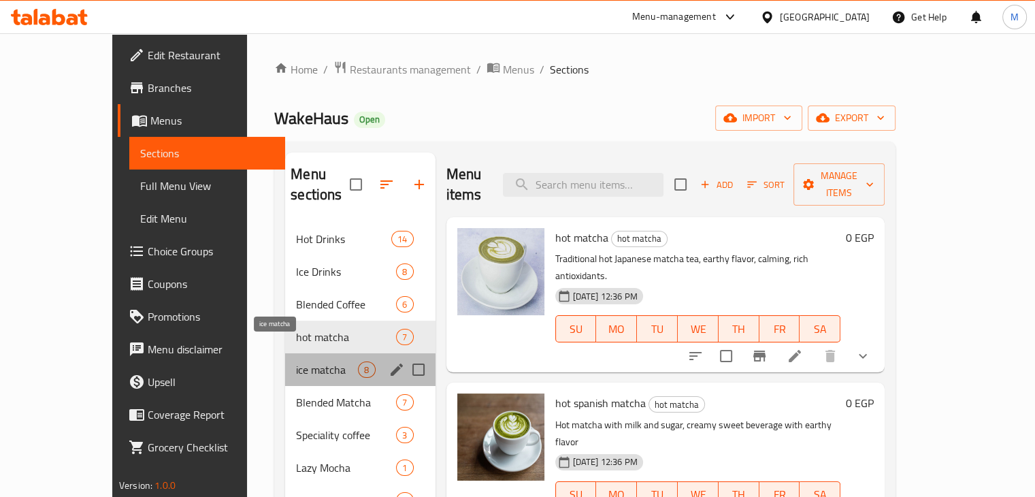
click at [296, 361] on span "ice matcha" at bounding box center [327, 369] width 62 height 16
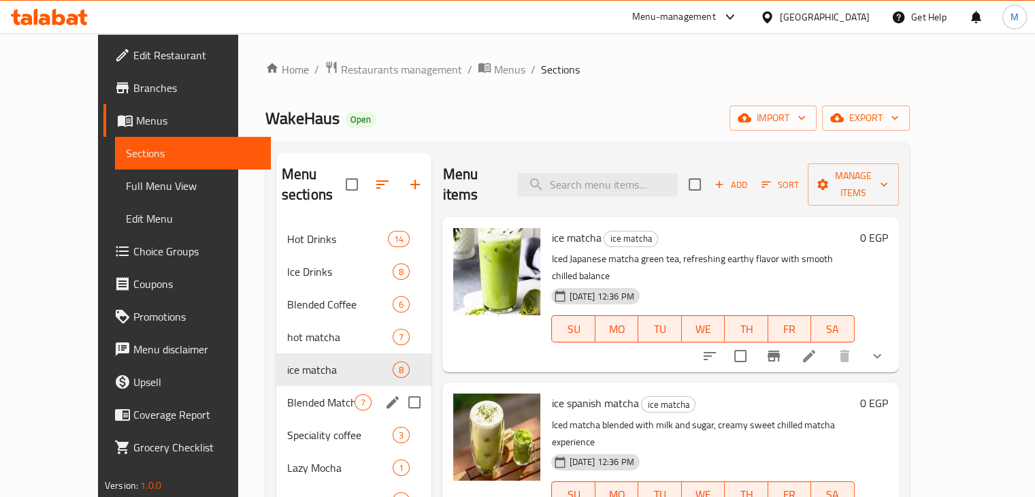
click at [291, 395] on div "Blended Matcha 7" at bounding box center [354, 402] width 156 height 33
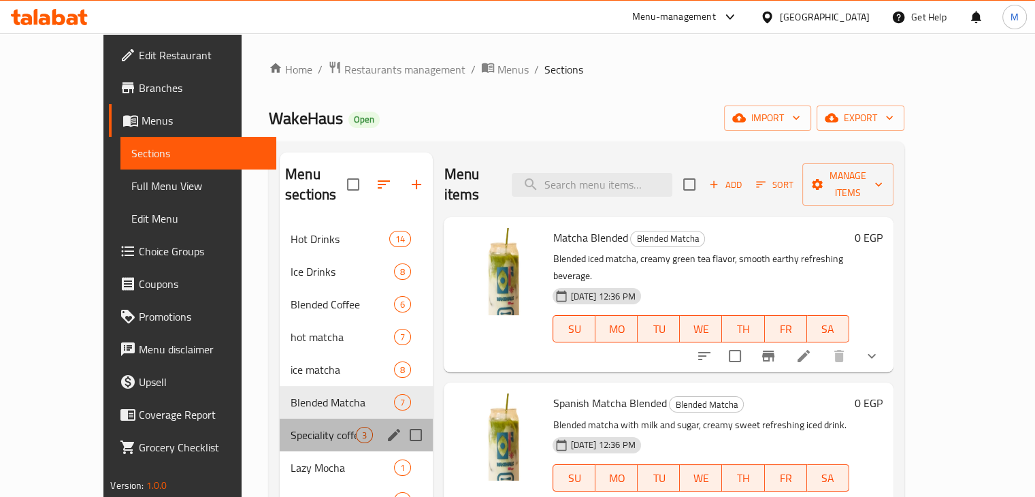
click at [285, 424] on div "Speciality coffee 3" at bounding box center [356, 434] width 153 height 33
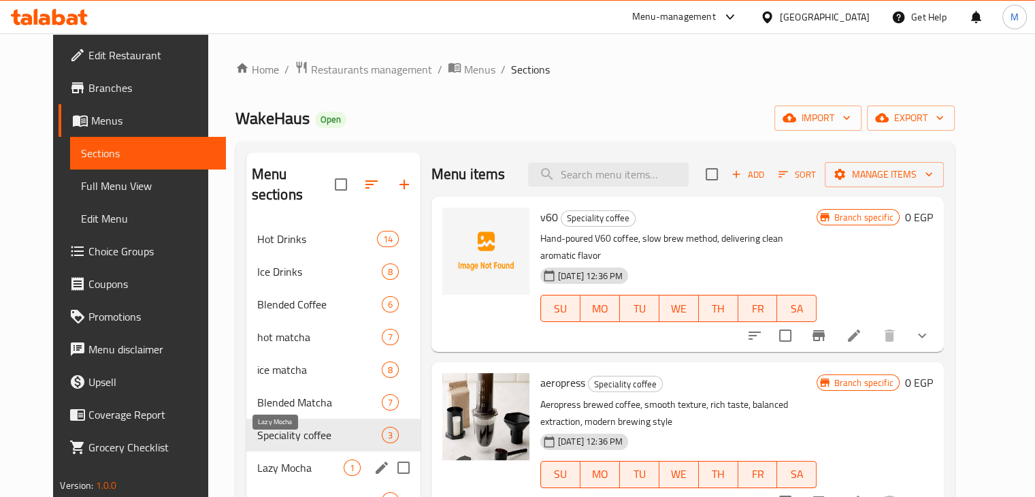
click at [270, 459] on span "Lazy Mocha" at bounding box center [300, 467] width 86 height 16
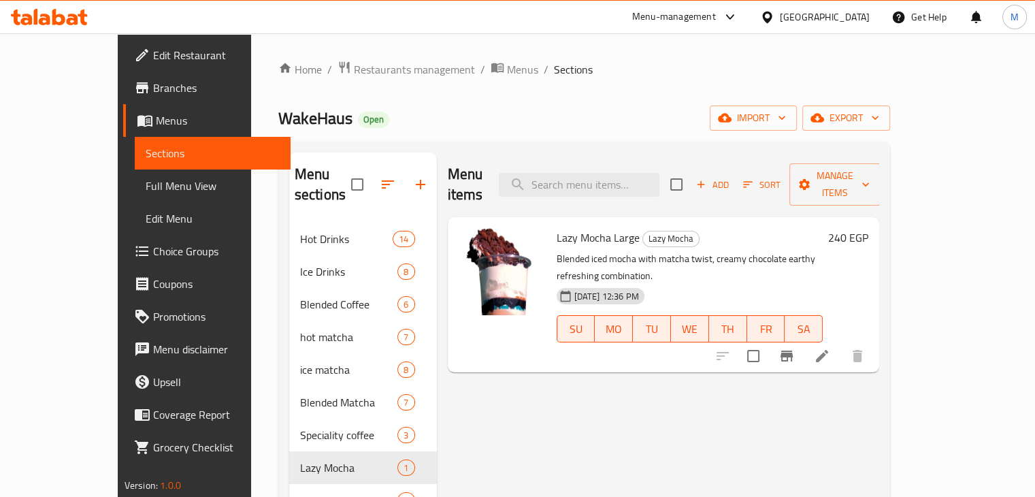
click at [584, 227] on span "Lazy Mocha Large" at bounding box center [597, 237] width 83 height 20
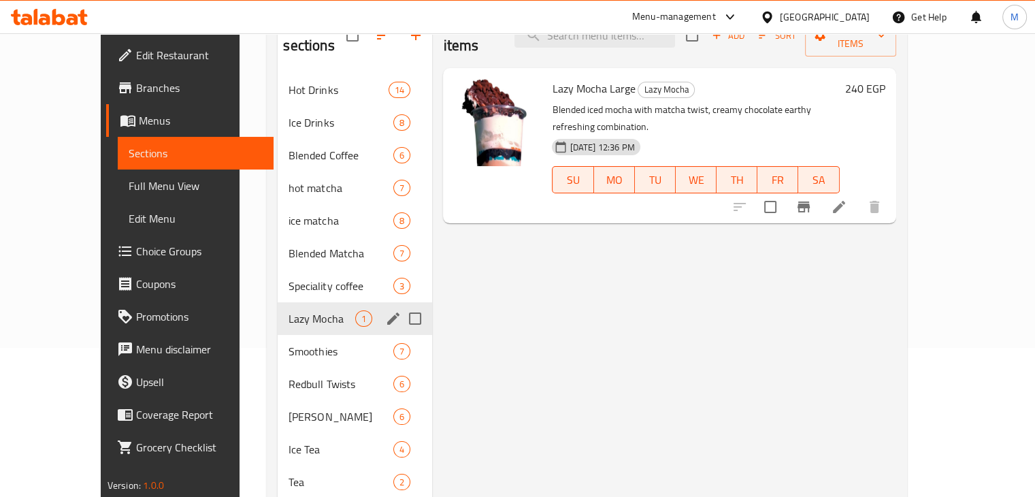
scroll to position [180, 0]
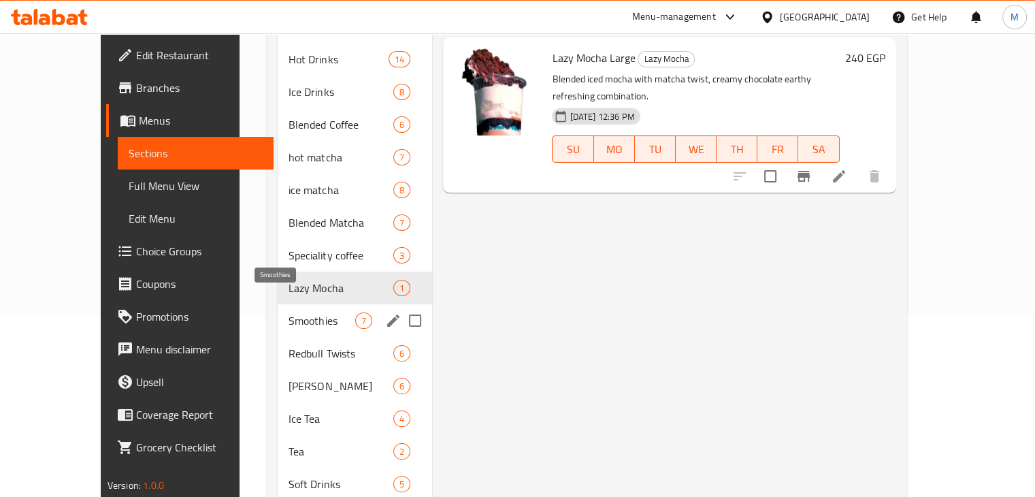
click at [288, 312] on span "Smoothies" at bounding box center [321, 320] width 67 height 16
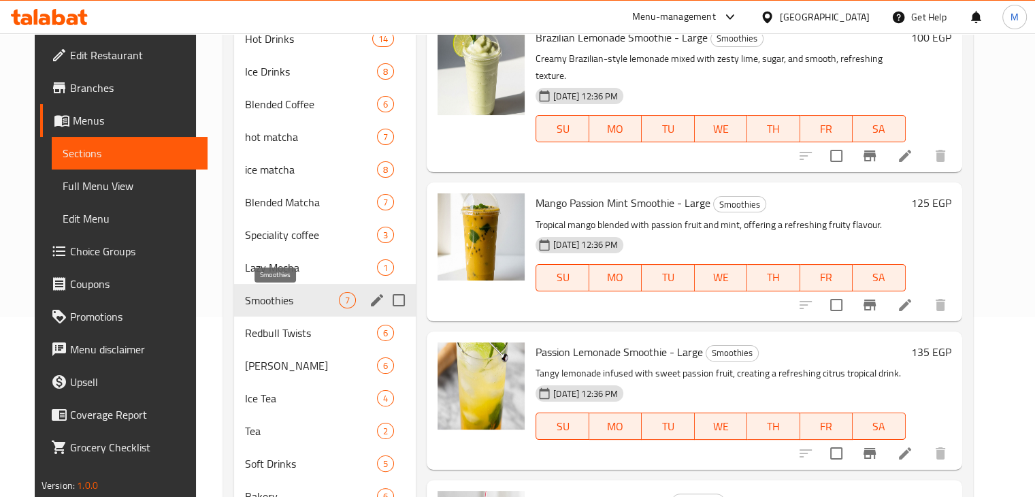
click at [290, 333] on span "Redbull Twists" at bounding box center [311, 333] width 132 height 16
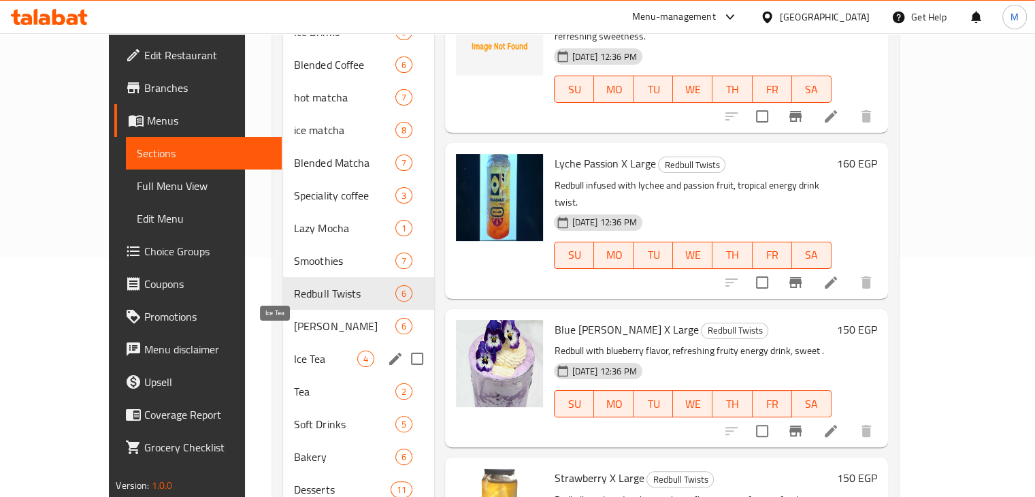
scroll to position [239, 0]
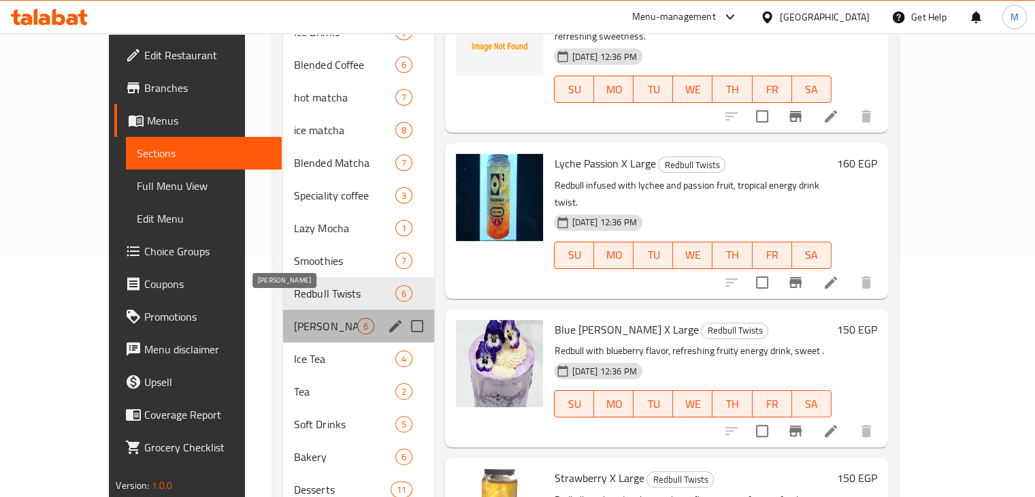
click at [294, 318] on span "Fizzy Mojito" at bounding box center [325, 326] width 63 height 16
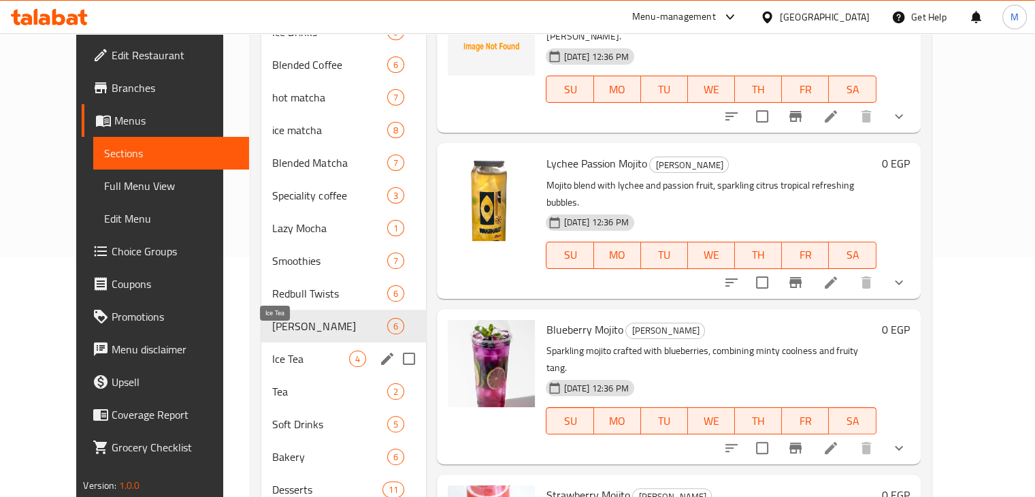
click at [287, 350] on span "Ice Tea" at bounding box center [310, 358] width 77 height 16
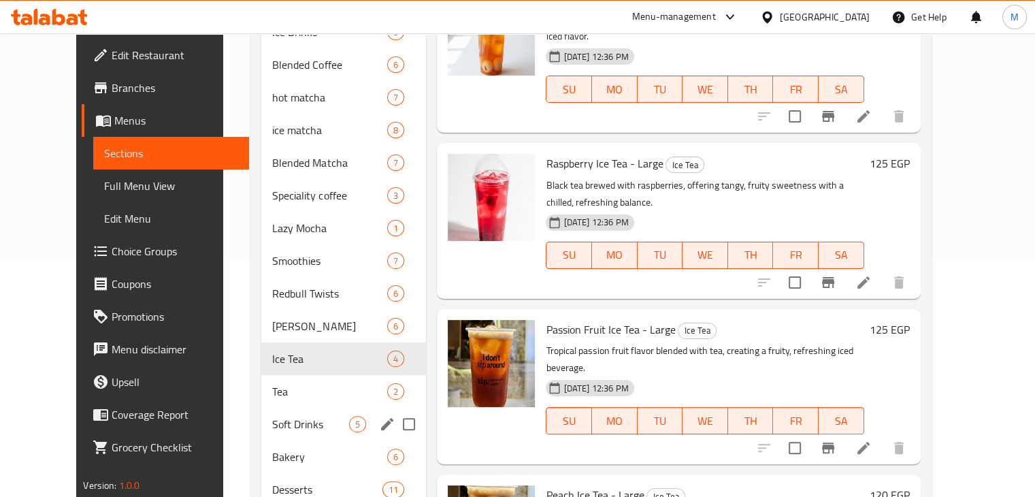
click at [290, 408] on div "Soft Drinks 5" at bounding box center [343, 424] width 165 height 33
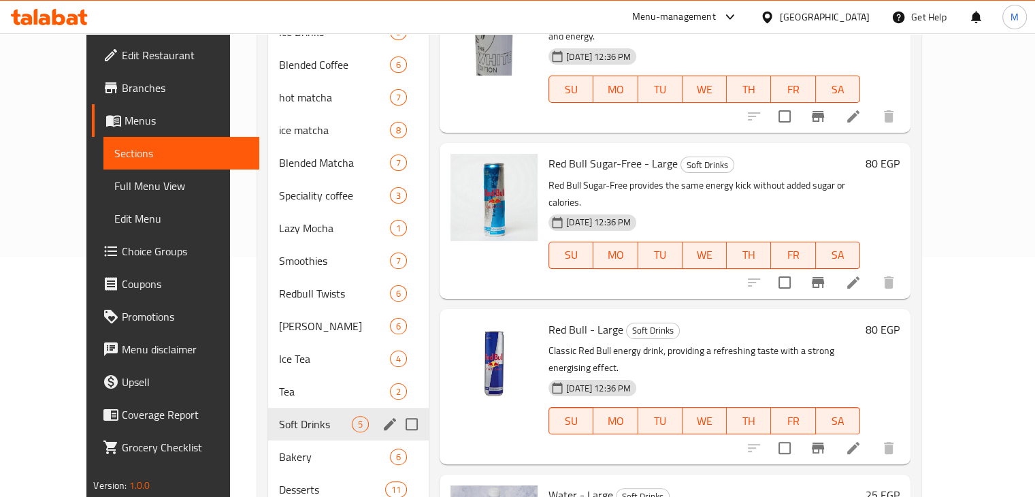
scroll to position [304, 0]
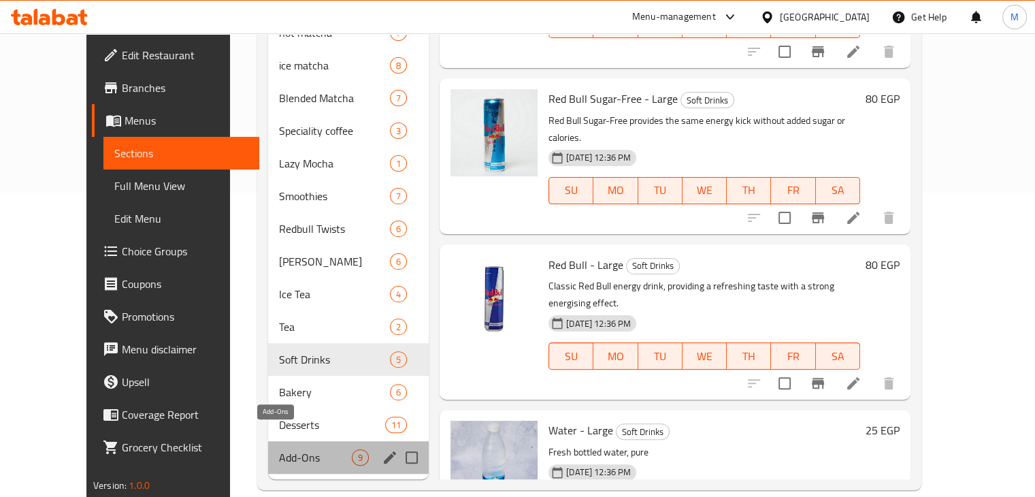
click at [284, 449] on span "Add-Ons" at bounding box center [315, 457] width 73 height 16
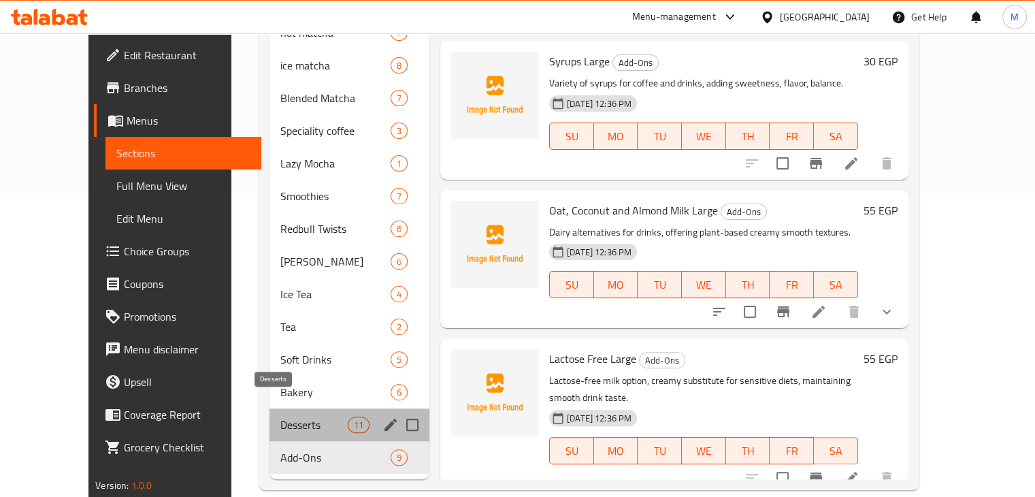
click at [280, 416] on span "Desserts" at bounding box center [313, 424] width 67 height 16
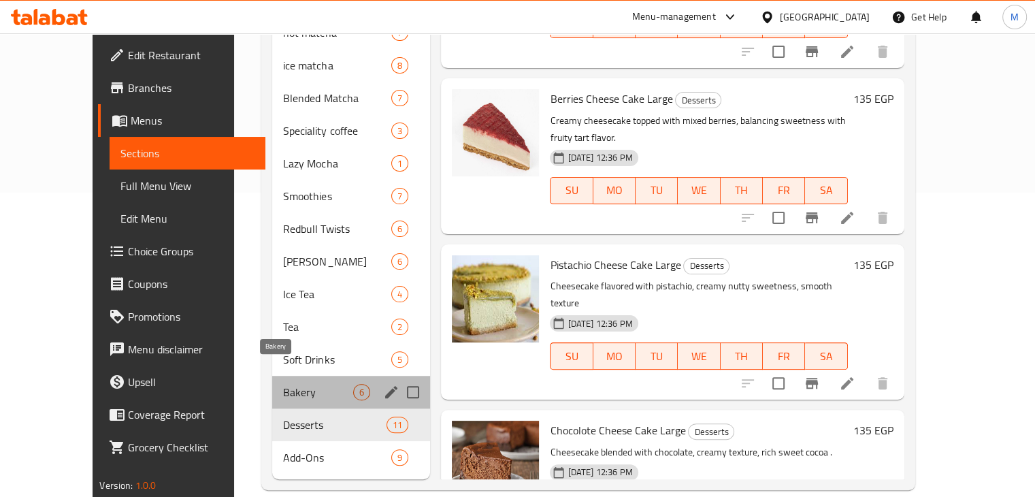
click at [287, 384] on span "Bakery" at bounding box center [318, 392] width 70 height 16
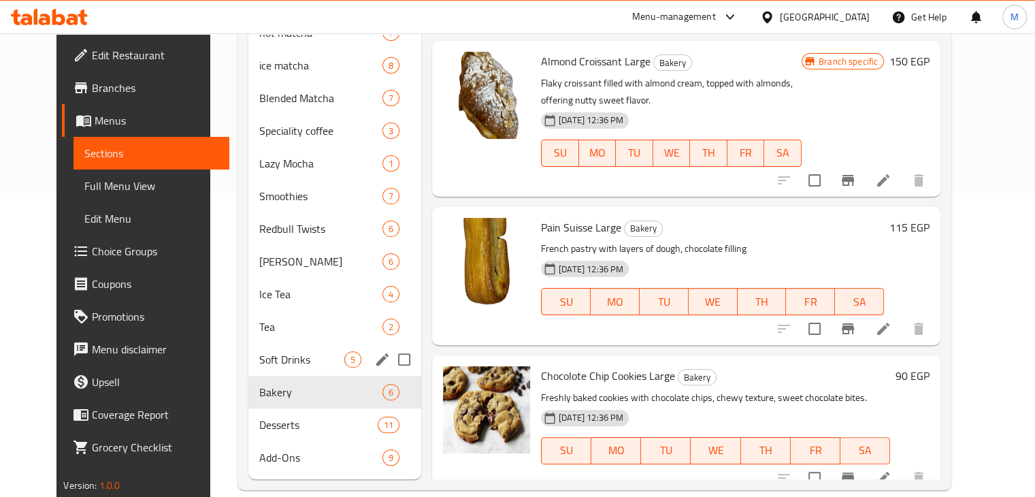
click at [286, 347] on div "Soft Drinks 5" at bounding box center [334, 359] width 173 height 33
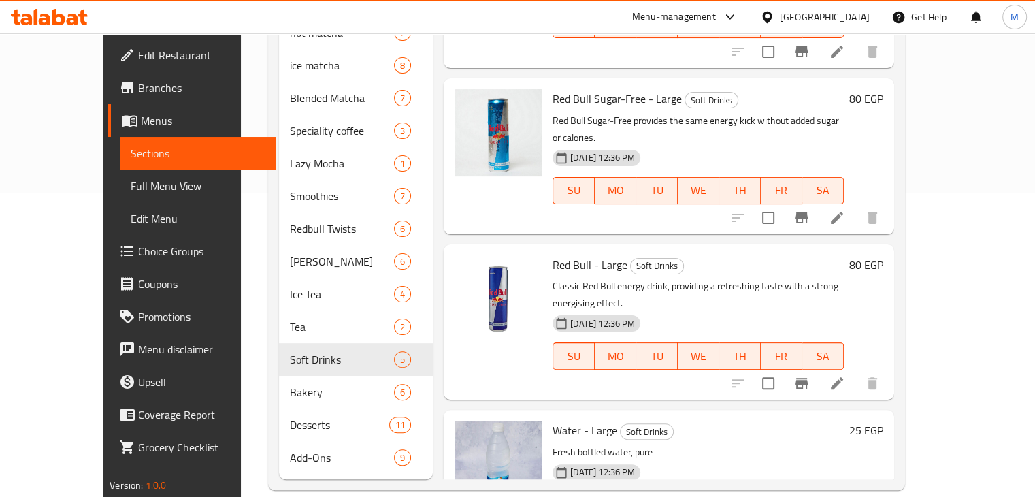
click at [81, 6] on div at bounding box center [49, 16] width 99 height 27
click at [60, 11] on icon at bounding box center [49, 17] width 77 height 16
